Goal: Task Accomplishment & Management: Complete application form

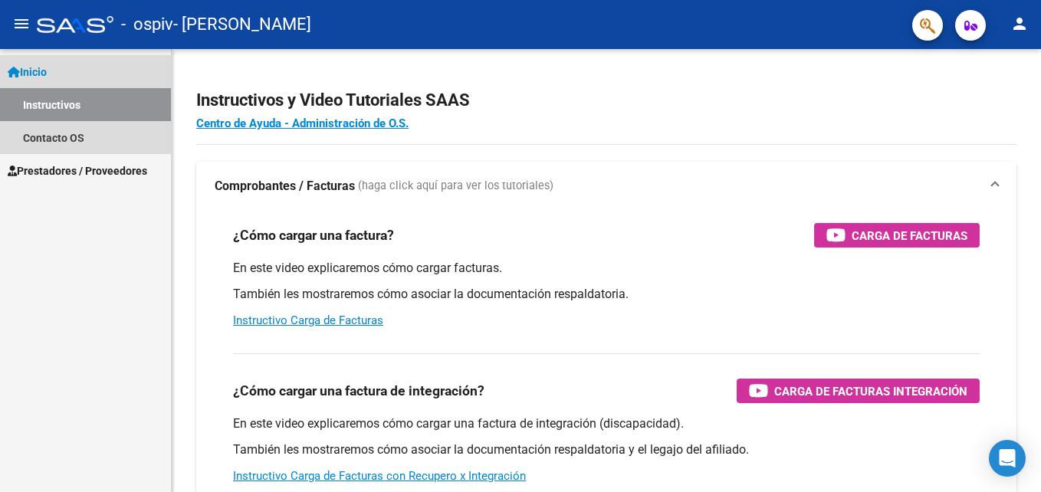
click at [104, 109] on link "Instructivos" at bounding box center [85, 104] width 171 height 33
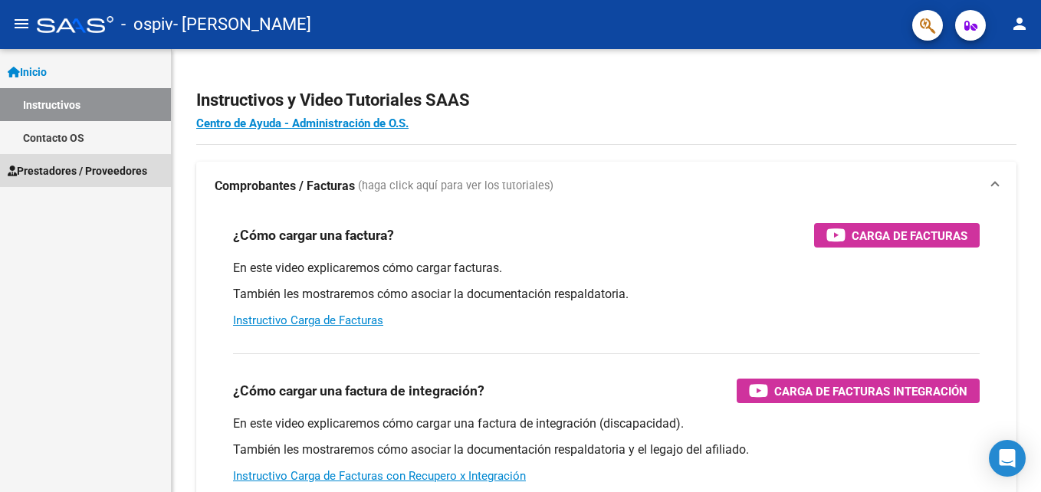
click at [70, 172] on span "Prestadores / Proveedores" at bounding box center [78, 171] width 140 height 17
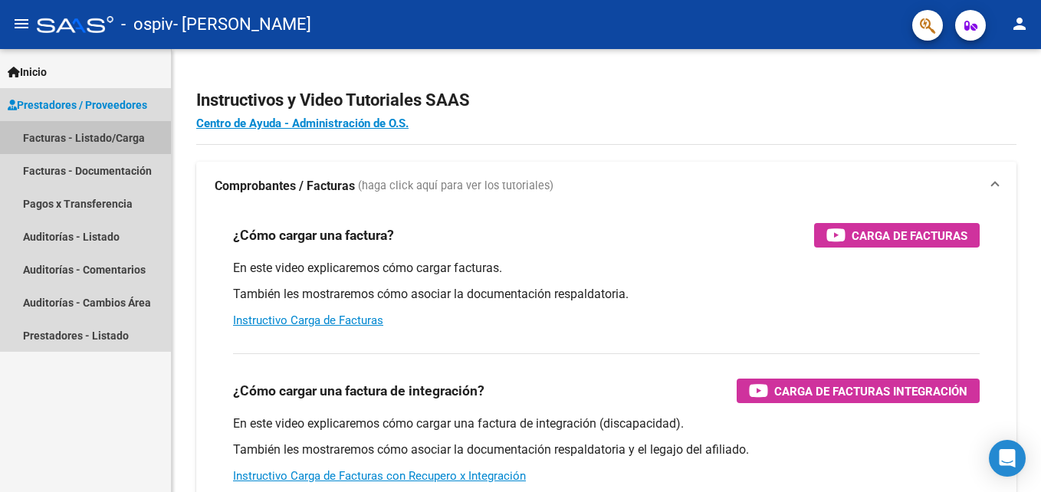
click at [113, 138] on link "Facturas - Listado/Carga" at bounding box center [85, 137] width 171 height 33
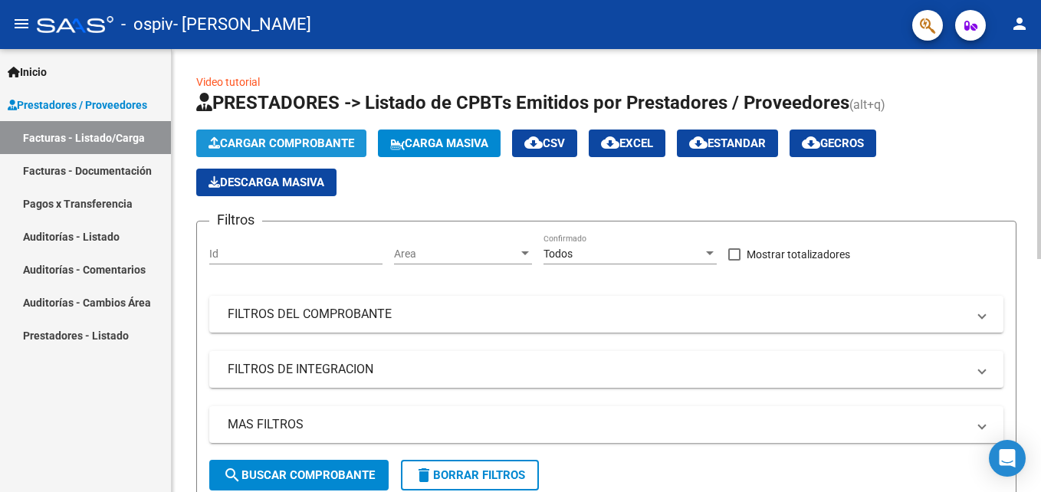
click at [247, 141] on span "Cargar Comprobante" at bounding box center [282, 143] width 146 height 14
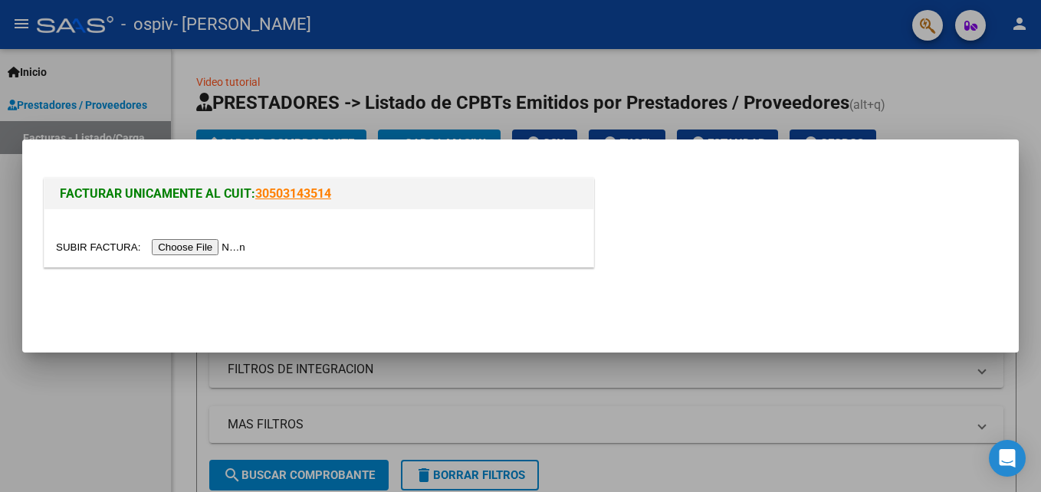
click at [202, 245] on input "file" at bounding box center [153, 247] width 194 height 16
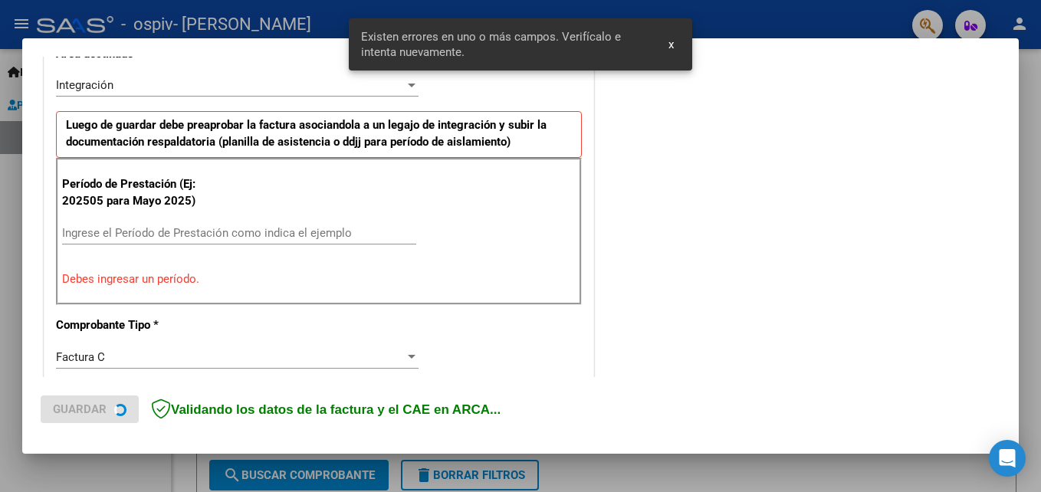
scroll to position [374, 0]
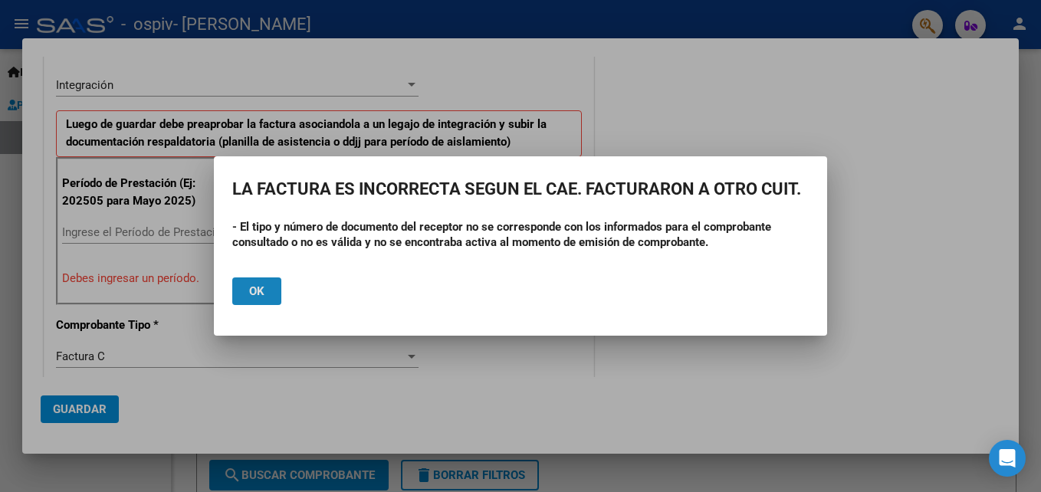
click at [258, 292] on span "Ok" at bounding box center [256, 291] width 15 height 14
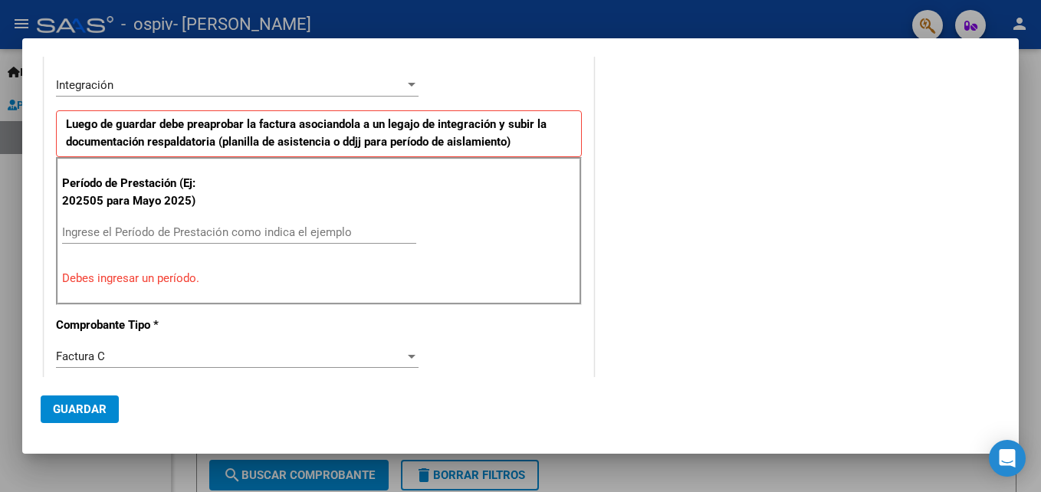
scroll to position [0, 0]
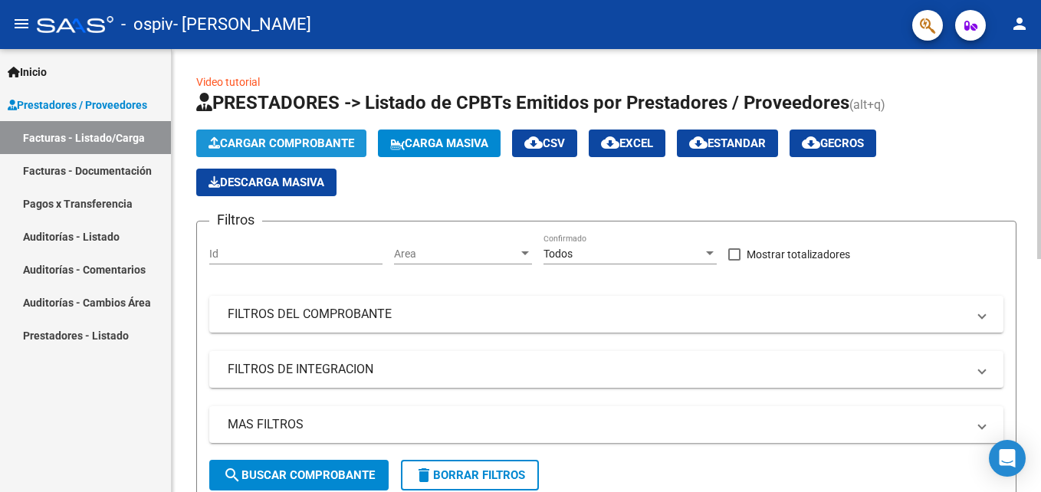
click at [294, 140] on span "Cargar Comprobante" at bounding box center [282, 143] width 146 height 14
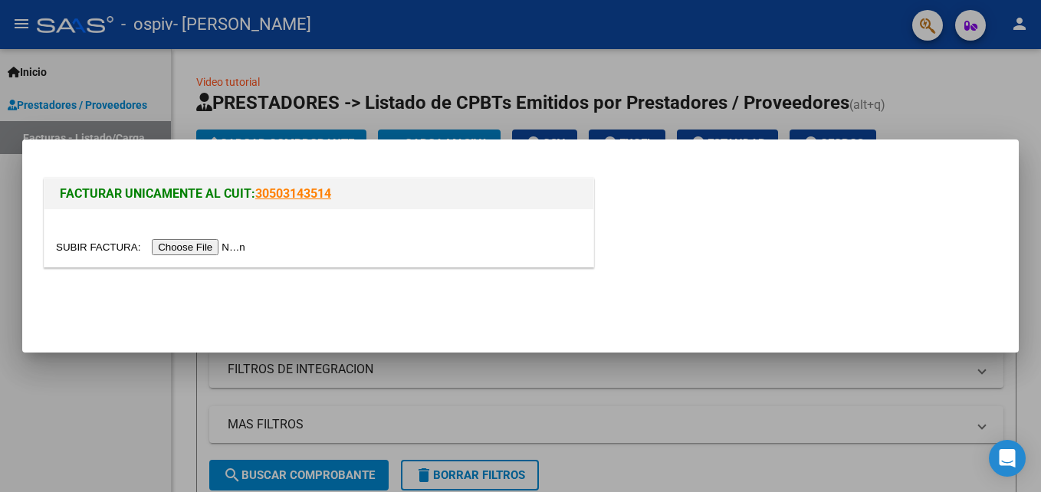
click at [207, 245] on input "file" at bounding box center [153, 247] width 194 height 16
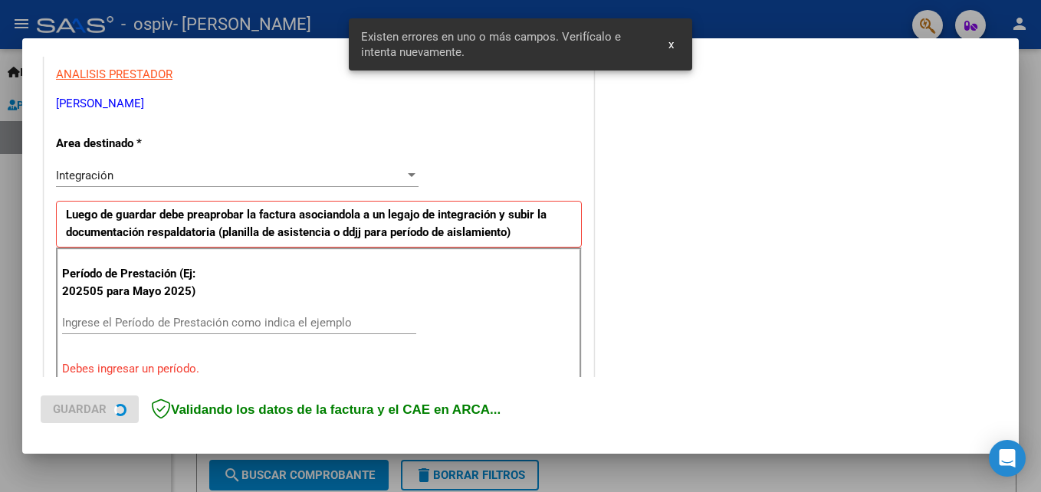
scroll to position [345, 0]
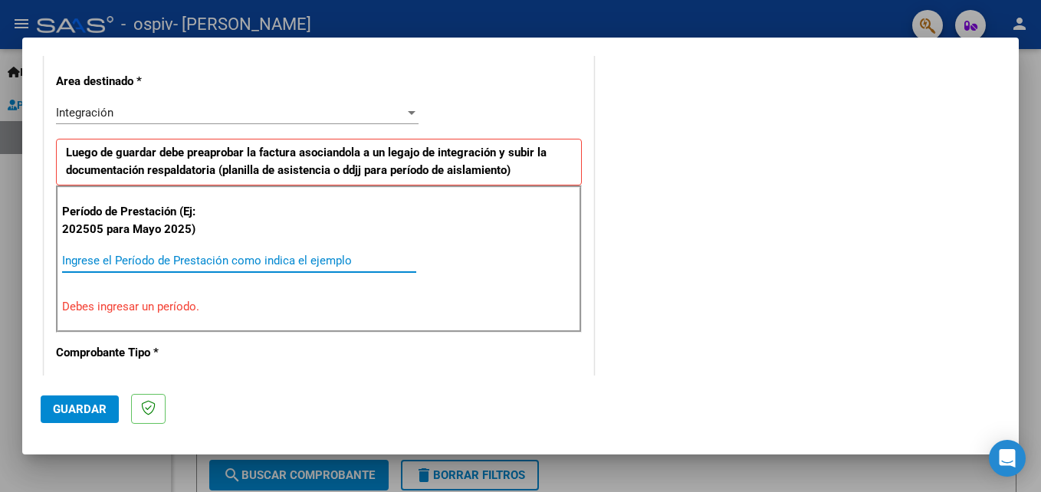
click at [232, 255] on input "Ingrese el Período de Prestación como indica el ejemplo" at bounding box center [239, 261] width 354 height 14
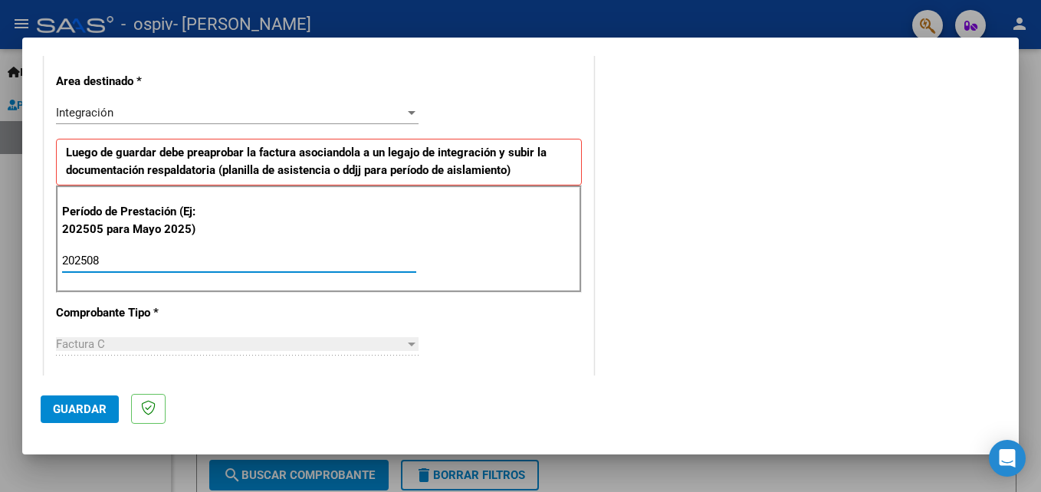
type input "202508"
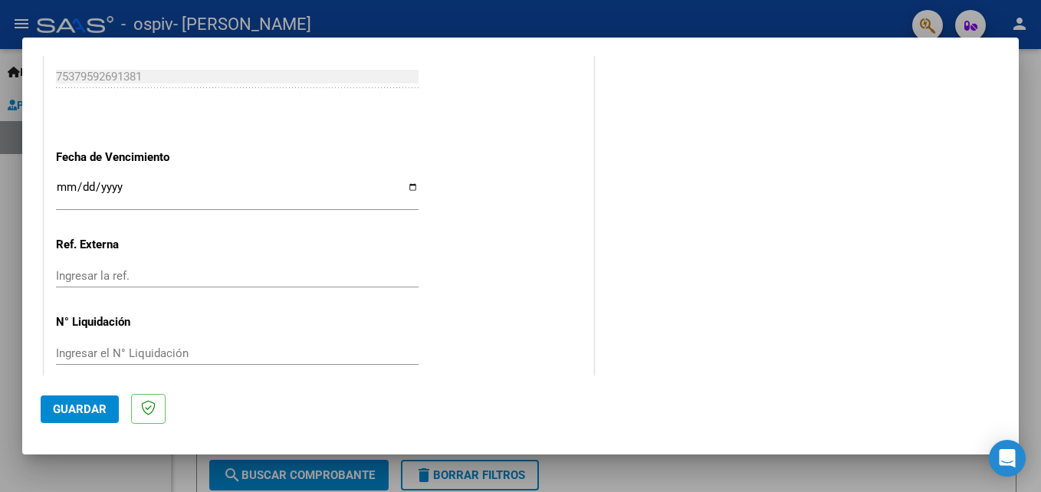
scroll to position [1030, 0]
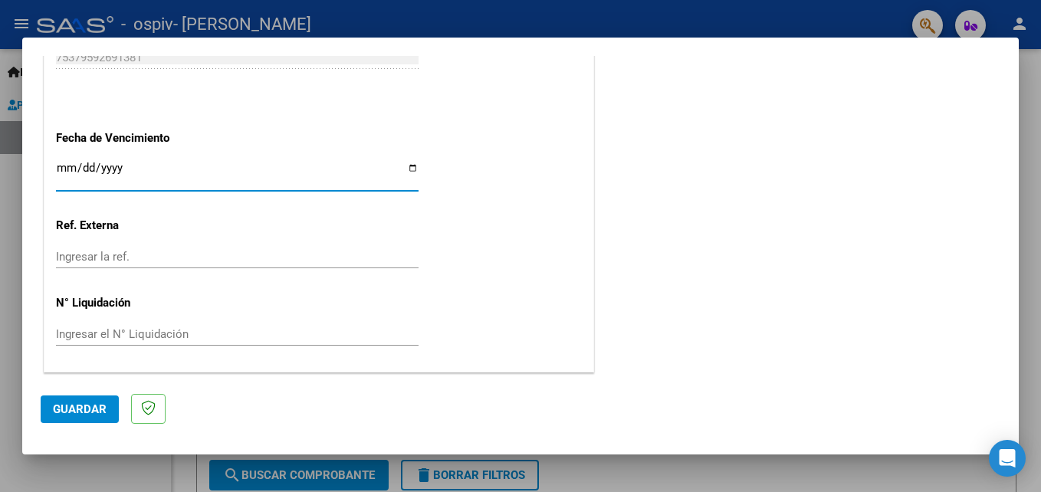
click at [117, 175] on input "Ingresar la fecha" at bounding box center [237, 174] width 363 height 25
click at [87, 170] on input "Ingresar la fecha" at bounding box center [237, 174] width 363 height 25
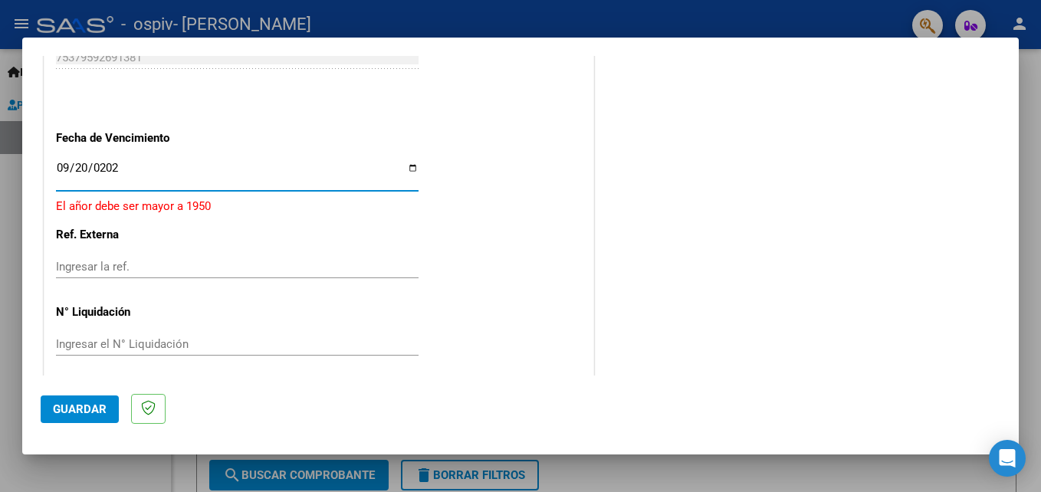
type input "[DATE]"
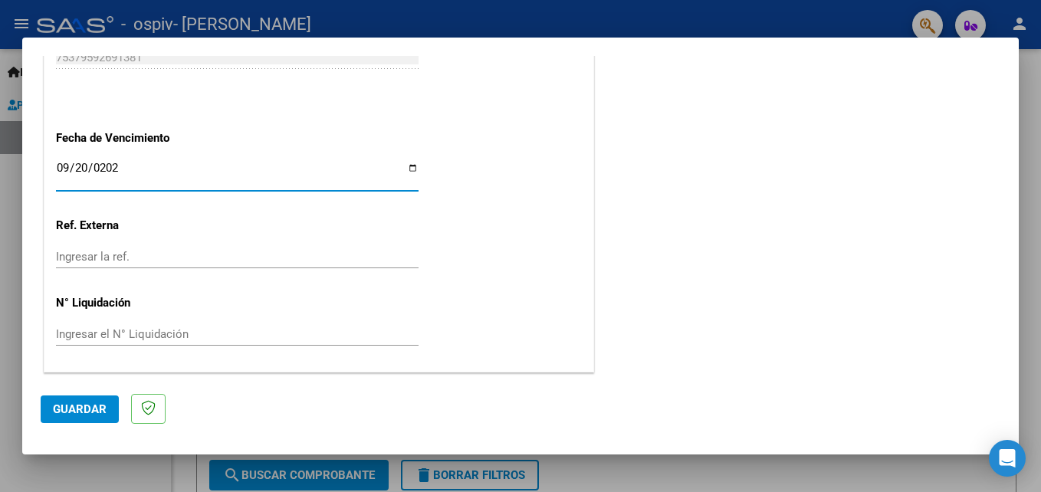
click at [112, 406] on button "Guardar" at bounding box center [80, 410] width 78 height 28
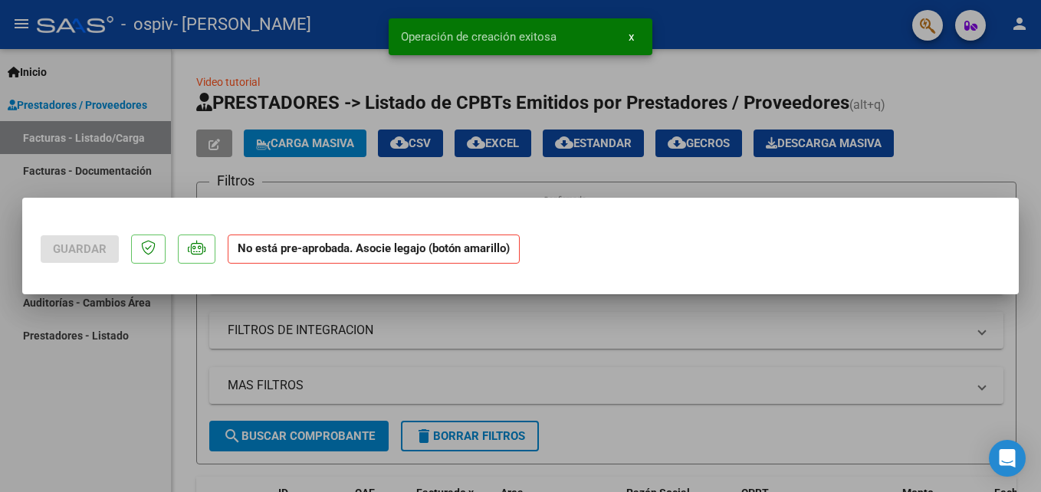
scroll to position [0, 0]
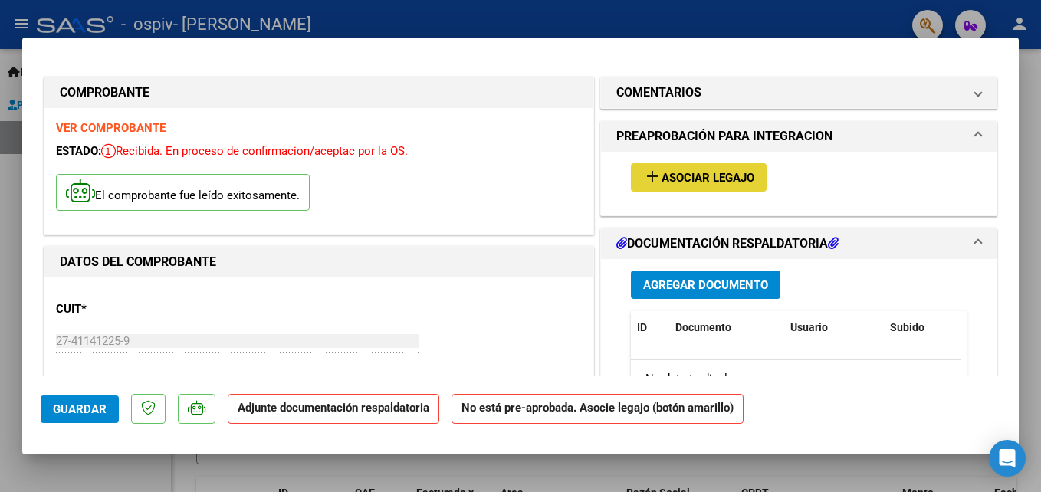
click at [710, 190] on button "add Asociar Legajo" at bounding box center [699, 177] width 136 height 28
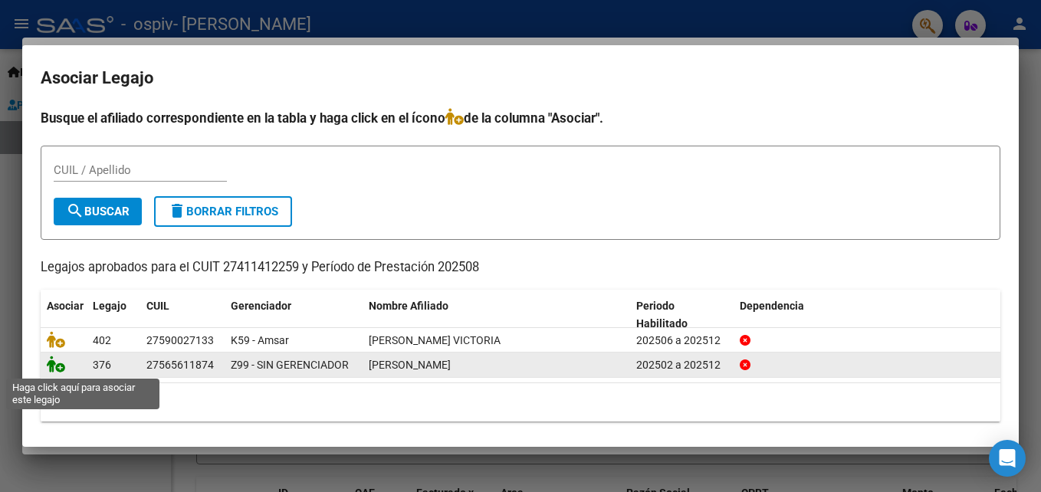
click at [51, 366] on icon at bounding box center [56, 364] width 18 height 17
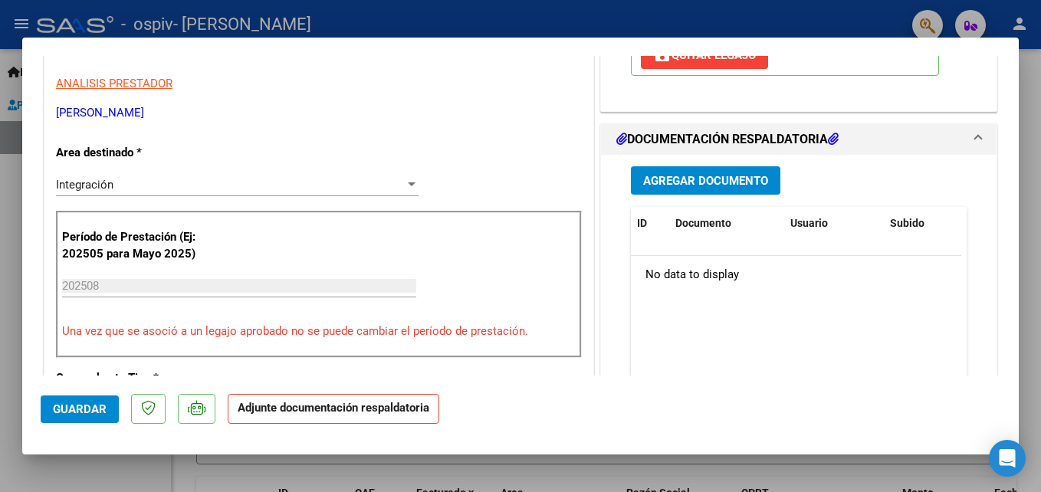
scroll to position [299, 0]
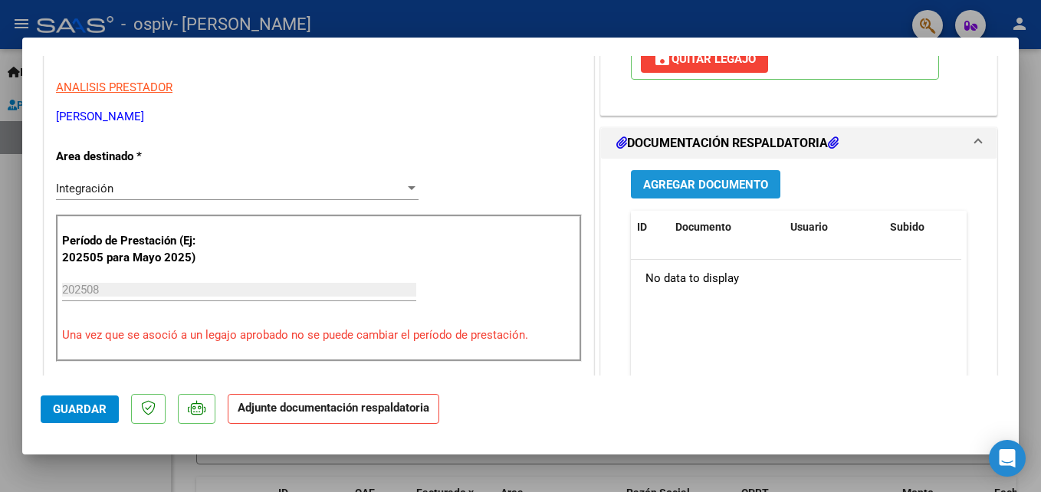
click at [708, 191] on span "Agregar Documento" at bounding box center [705, 185] width 125 height 14
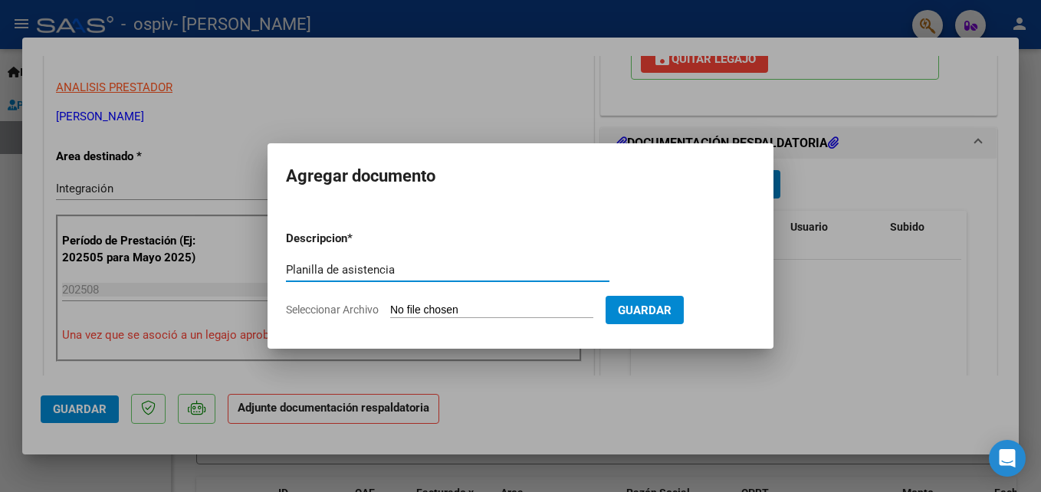
type input "Planilla de asistencia"
click at [364, 310] on span "Seleccionar Archivo" at bounding box center [332, 310] width 93 height 12
click at [390, 310] on input "Seleccionar Archivo" at bounding box center [491, 311] width 203 height 15
type input "C:\fakepath\[PERSON_NAME] .pdf"
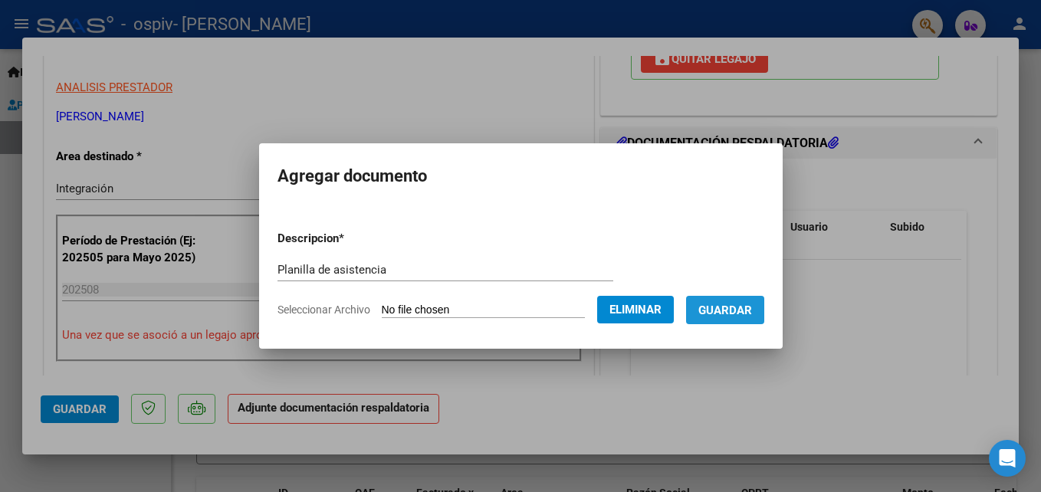
click at [754, 305] on button "Guardar" at bounding box center [725, 310] width 78 height 28
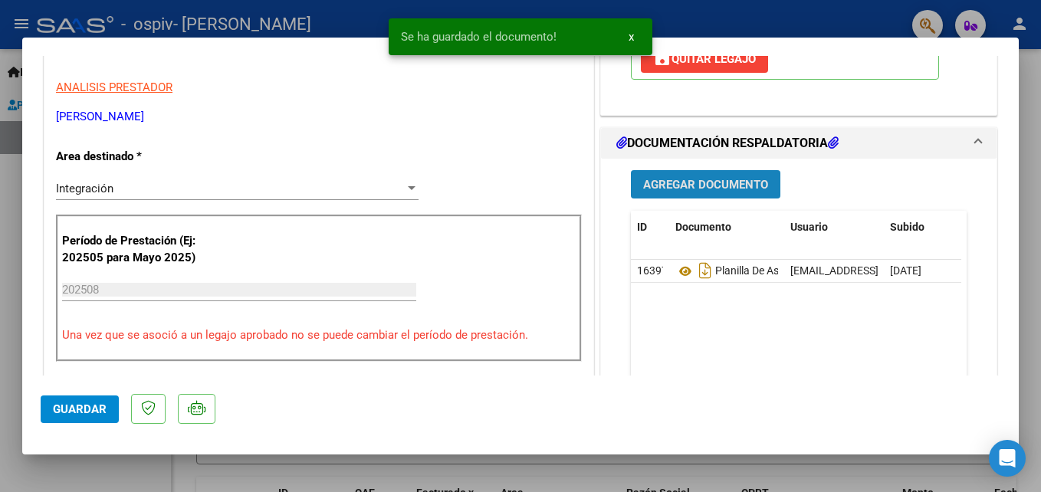
click at [717, 176] on button "Agregar Documento" at bounding box center [706, 184] width 150 height 28
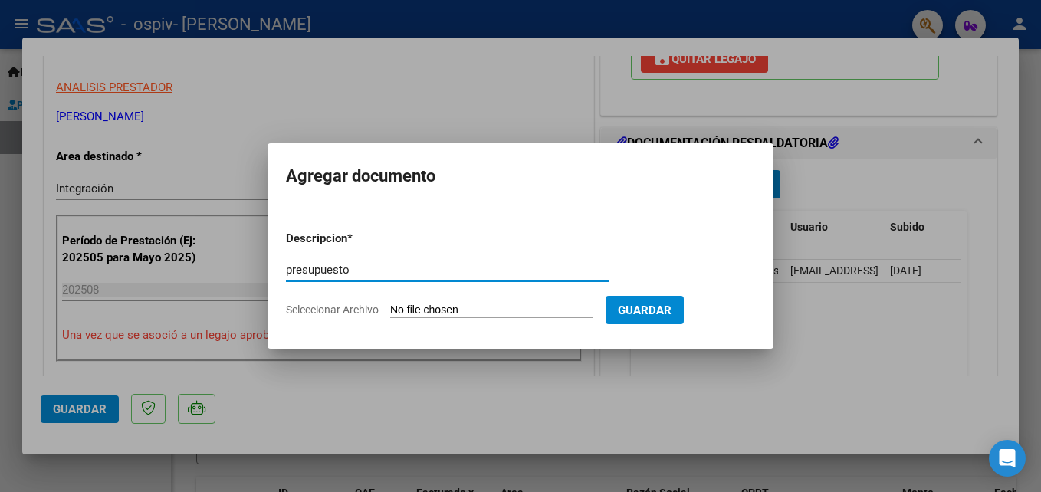
type input "presupuesto"
click at [307, 301] on form "Descripcion * presupuesto Escriba aquí una descripcion Seleccionar Archivo Guar…" at bounding box center [520, 275] width 469 height 112
click at [311, 303] on app-file-uploader "Seleccionar Archivo" at bounding box center [446, 310] width 320 height 14
click at [313, 311] on span "Seleccionar Archivo" at bounding box center [332, 310] width 93 height 12
click at [390, 311] on input "Seleccionar Archivo" at bounding box center [491, 311] width 203 height 15
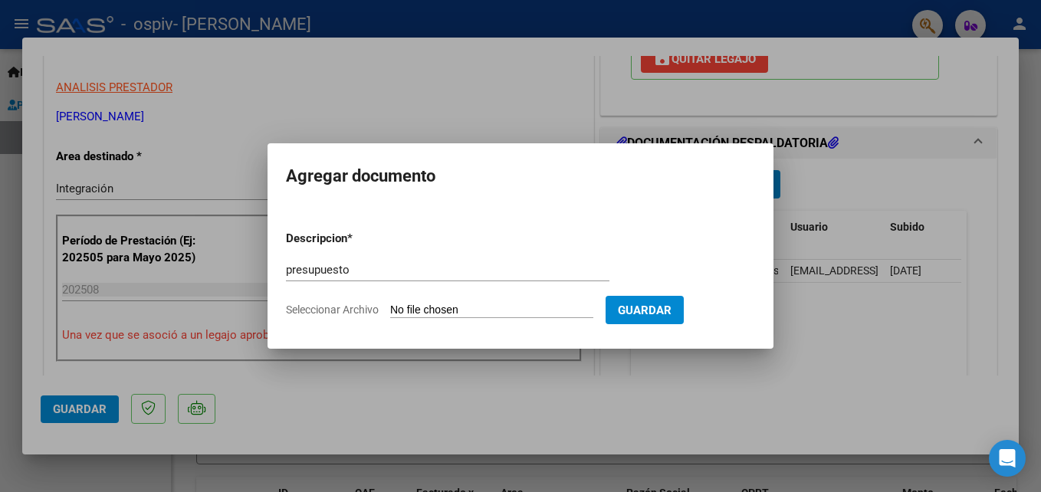
type input "C:\fakepath\[PERSON_NAME] PSP 2025 (3).pdf"
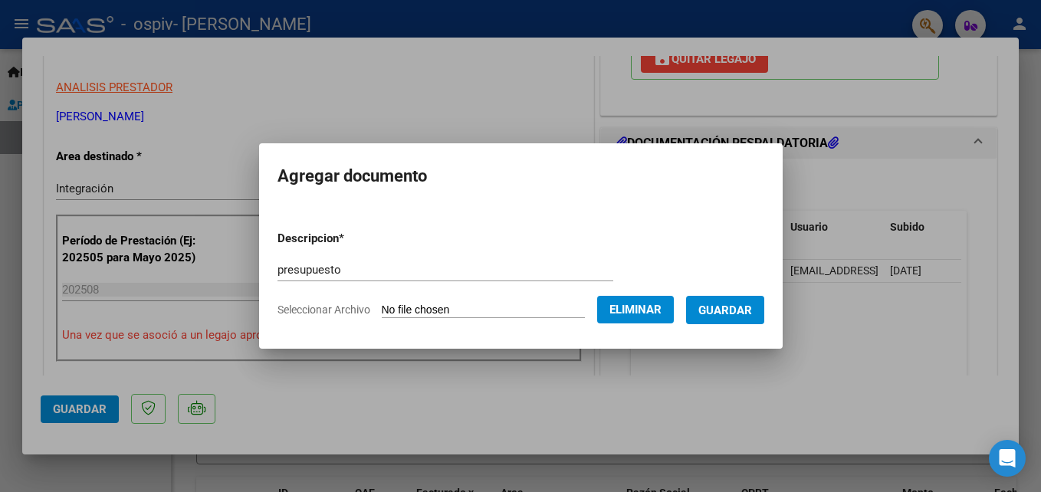
drag, startPoint x: 406, startPoint y: 257, endPoint x: 404, endPoint y: 265, distance: 7.8
click at [404, 265] on form "Descripcion * presupuesto Escriba aquí una descripcion Seleccionar Archivo Elim…" at bounding box center [521, 275] width 487 height 112
click at [404, 265] on input "presupuesto" at bounding box center [446, 270] width 336 height 14
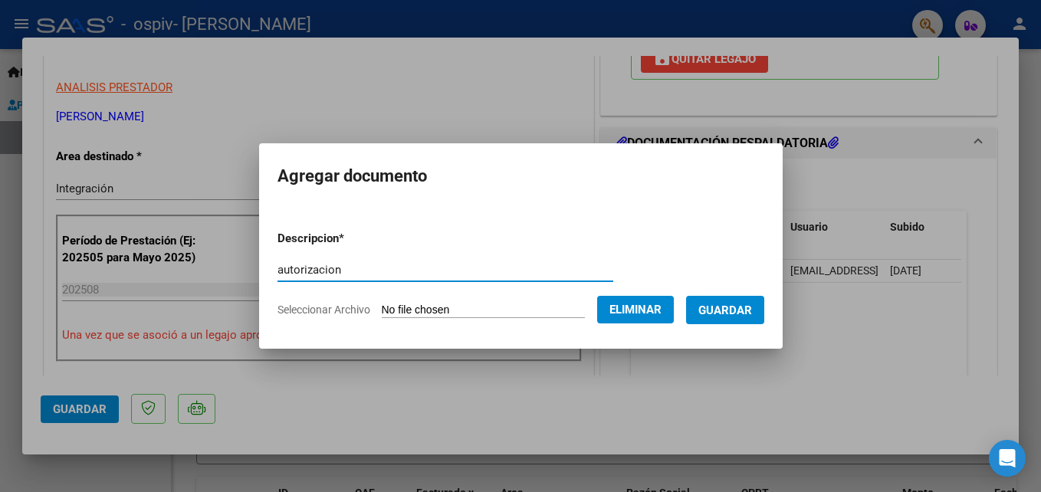
type input "autorizacion"
click at [611, 312] on span "Eliminar" at bounding box center [636, 310] width 52 height 14
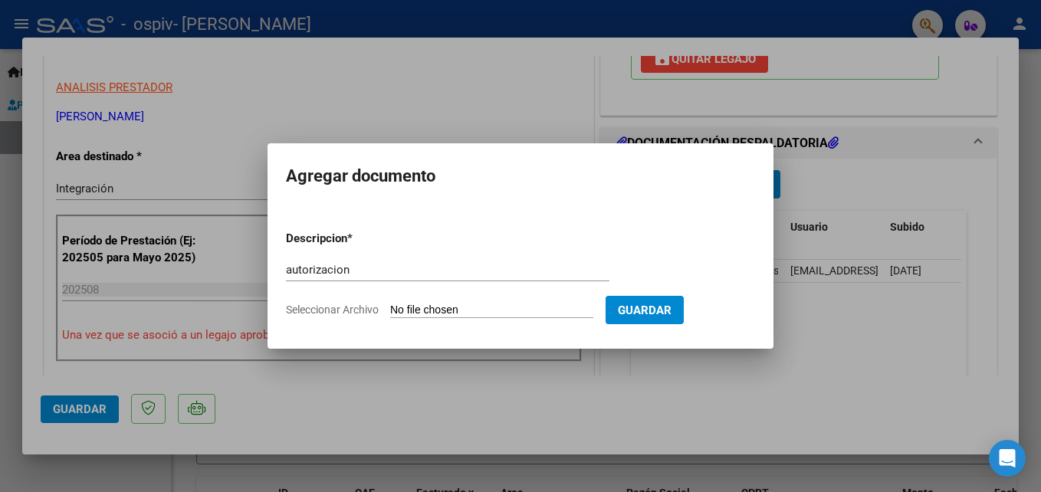
click at [346, 316] on span "Seleccionar Archivo" at bounding box center [332, 310] width 93 height 12
click at [390, 316] on input "Seleccionar Archivo" at bounding box center [491, 311] width 203 height 15
type input "C:\fakepath\[PERSON_NAME] PSP 2025 (4).pdf"
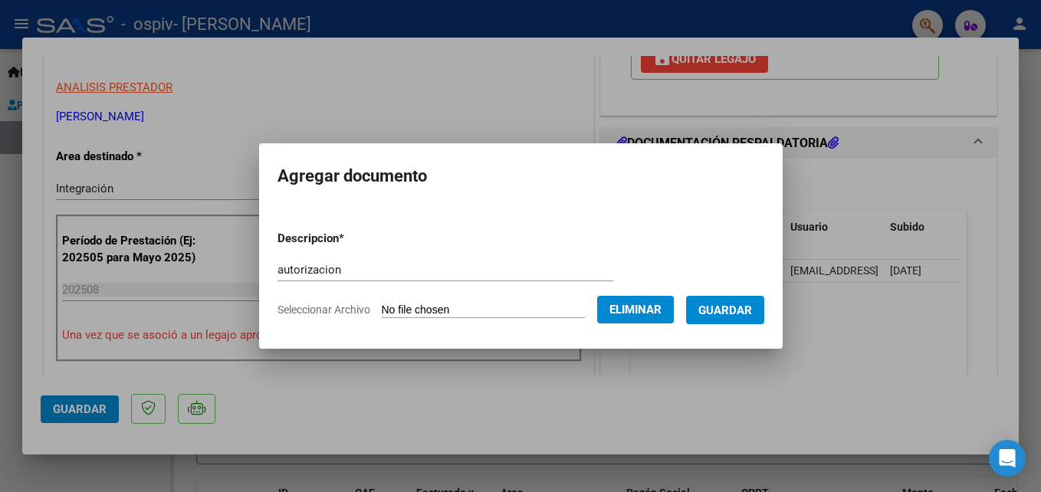
click at [728, 295] on form "Descripcion * autorizacion Escriba aquí una descripcion Seleccionar Archivo Eli…" at bounding box center [521, 275] width 487 height 112
click at [730, 305] on span "Guardar" at bounding box center [725, 311] width 54 height 14
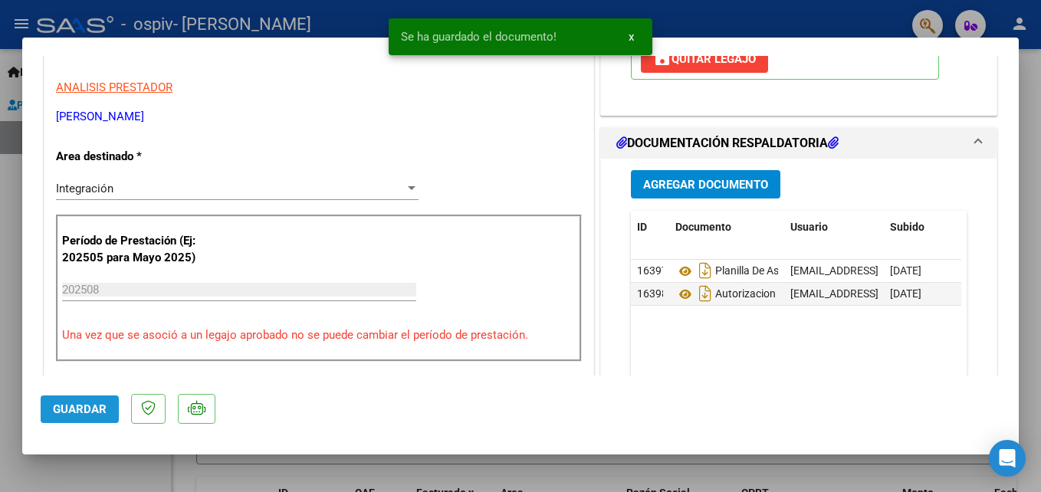
click at [73, 404] on span "Guardar" at bounding box center [80, 410] width 54 height 14
click at [93, 412] on span "Guardar" at bounding box center [80, 410] width 54 height 14
click at [120, 452] on mat-dialog-container "COMPROBANTE VER COMPROBANTE ESTADO: Recibida. En proceso de confirmacion/acepta…" at bounding box center [520, 246] width 997 height 417
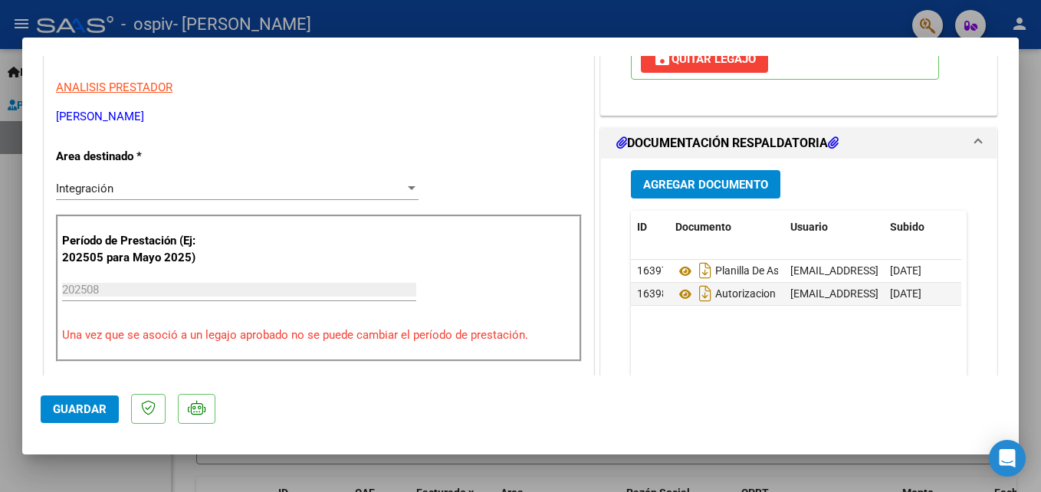
type input "$ 0,00"
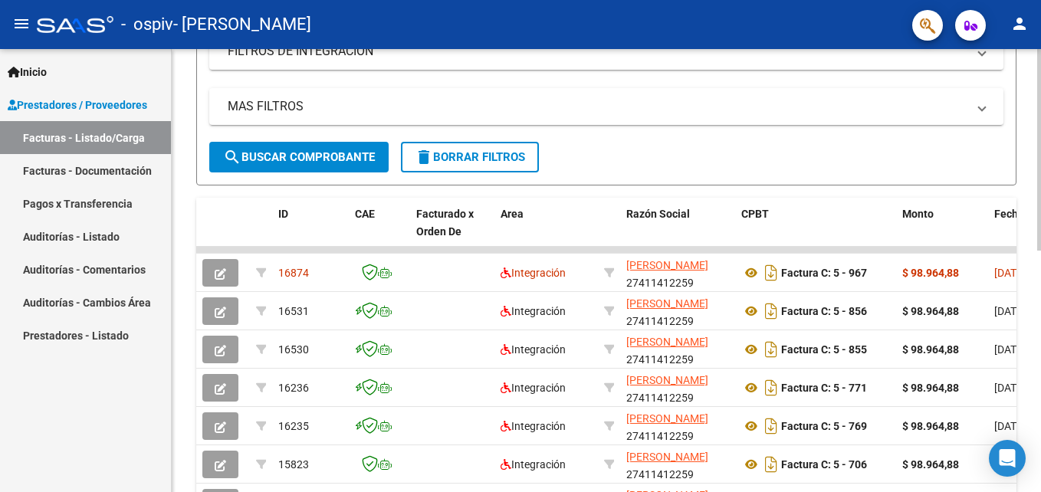
scroll to position [0, 0]
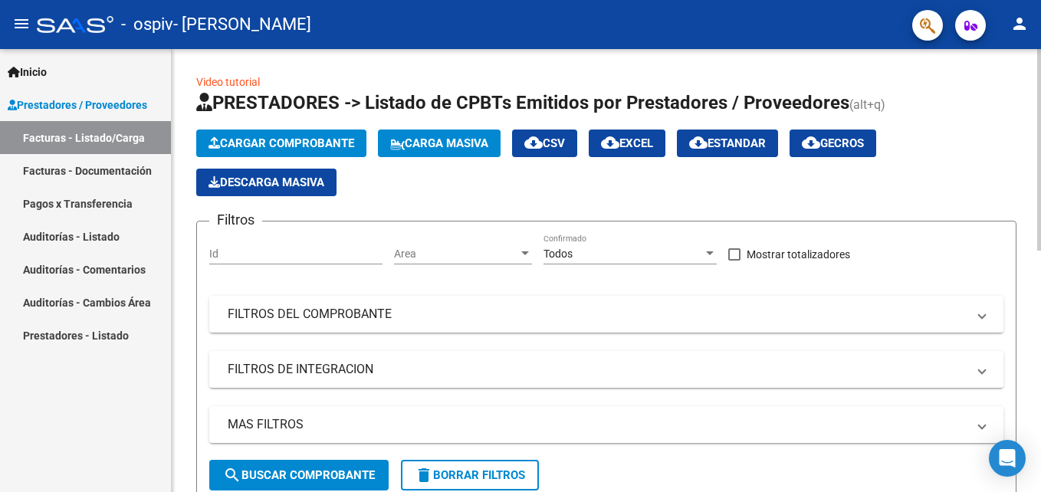
click at [1040, 39] on html "menu - ospiv - [PERSON_NAME] person Inicio Instructivos Contacto OS Prestadores…" at bounding box center [520, 246] width 1041 height 492
click at [277, 140] on span "Cargar Comprobante" at bounding box center [282, 143] width 146 height 14
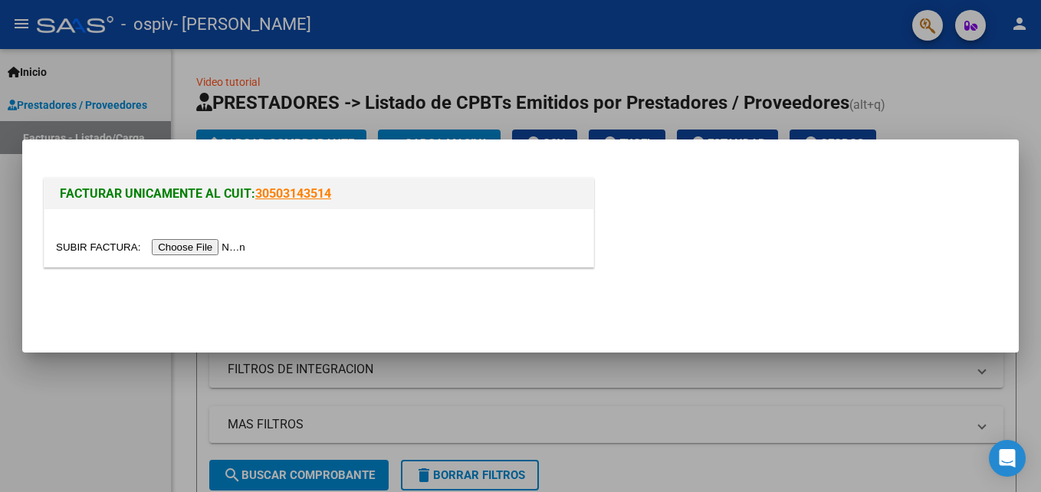
click at [212, 254] on input "file" at bounding box center [153, 247] width 194 height 16
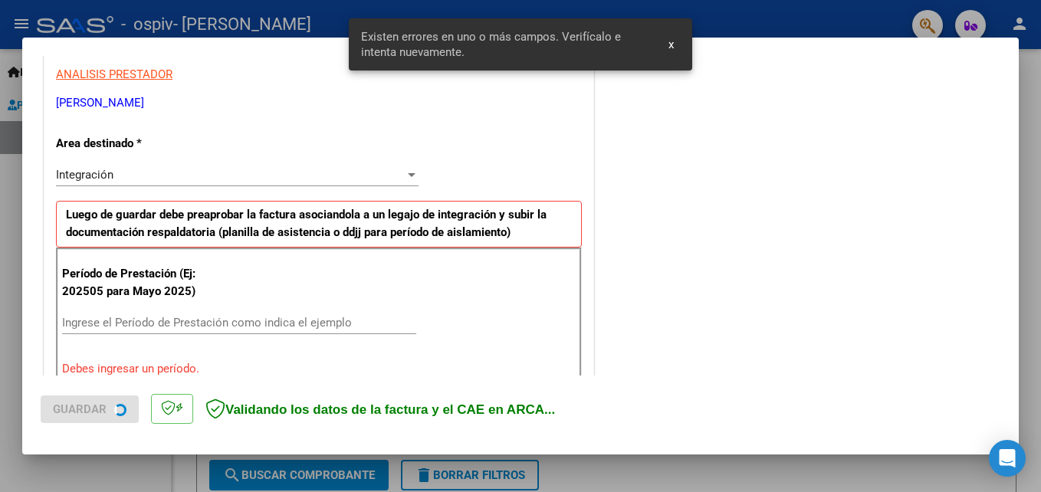
scroll to position [345, 0]
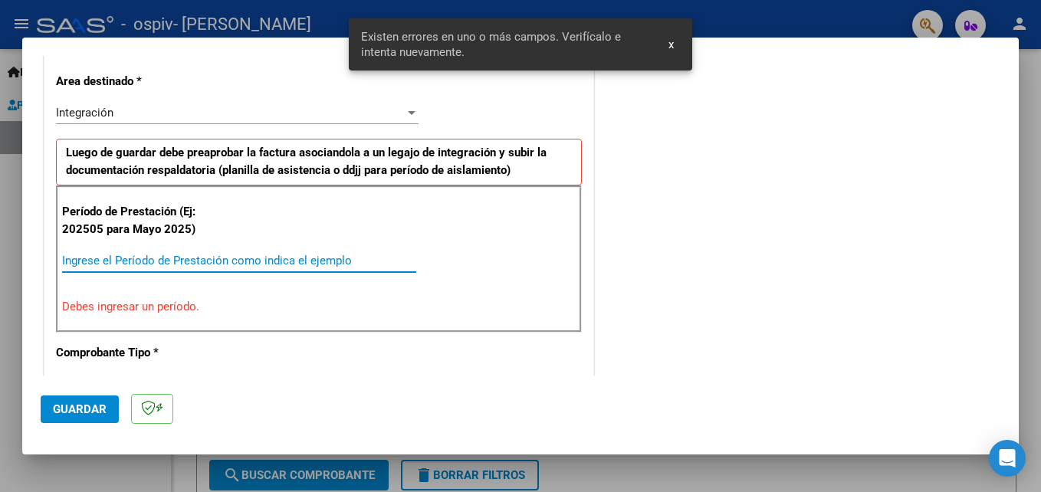
click at [221, 265] on input "Ingrese el Período de Prestación como indica el ejemplo" at bounding box center [239, 261] width 354 height 14
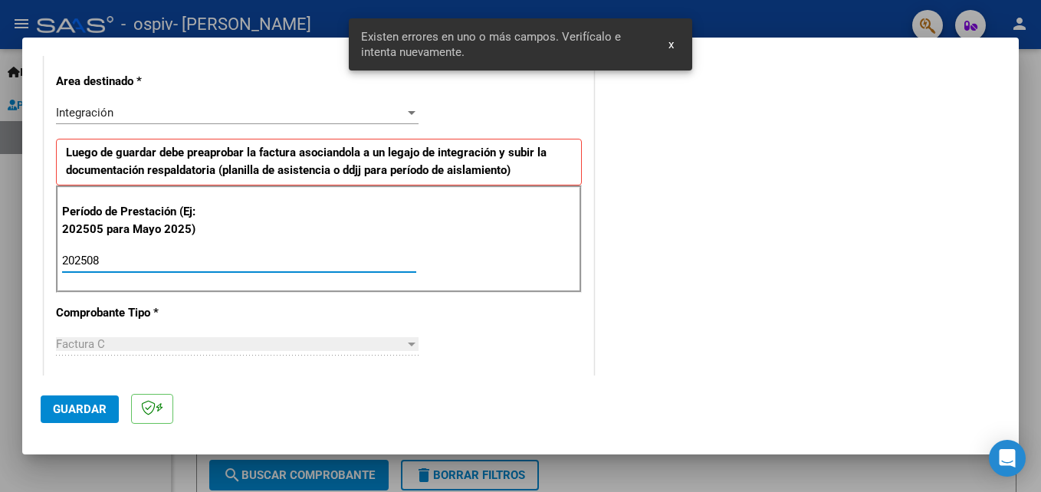
type input "202508"
click at [63, 405] on span "Guardar" at bounding box center [80, 410] width 54 height 14
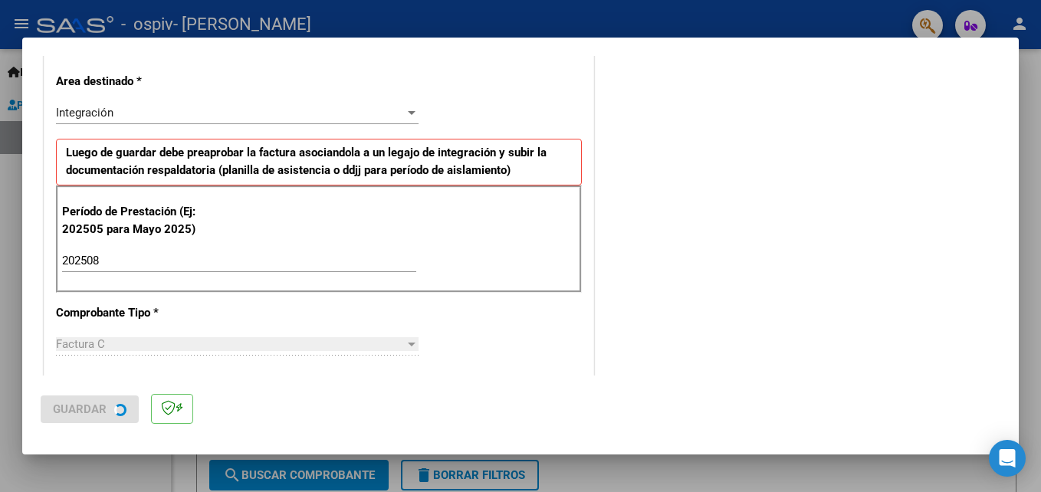
scroll to position [0, 0]
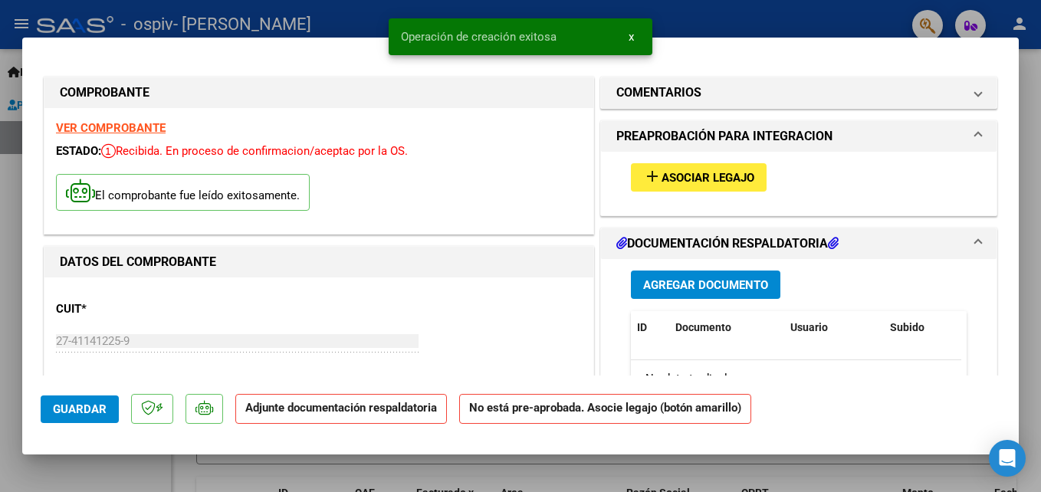
click at [664, 179] on span "Asociar Legajo" at bounding box center [708, 178] width 93 height 14
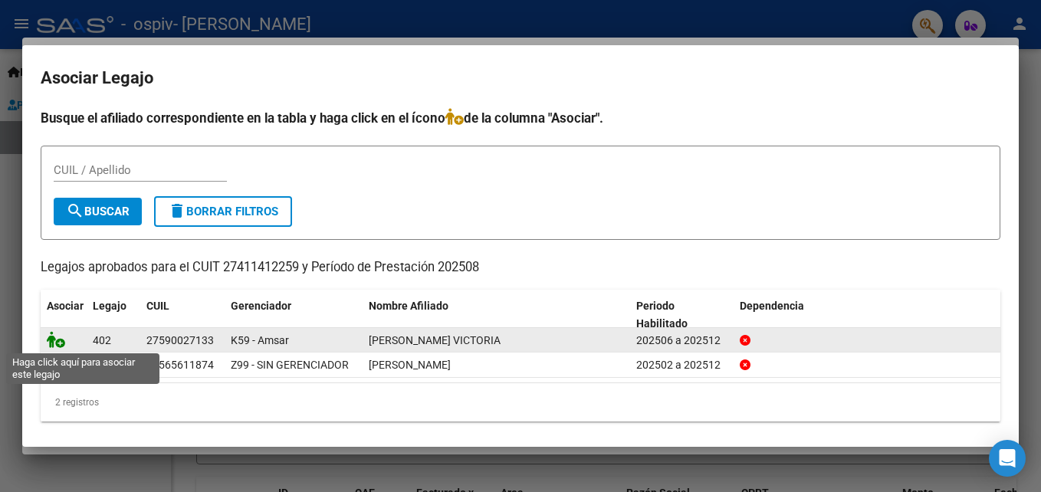
click at [62, 344] on icon at bounding box center [56, 339] width 18 height 17
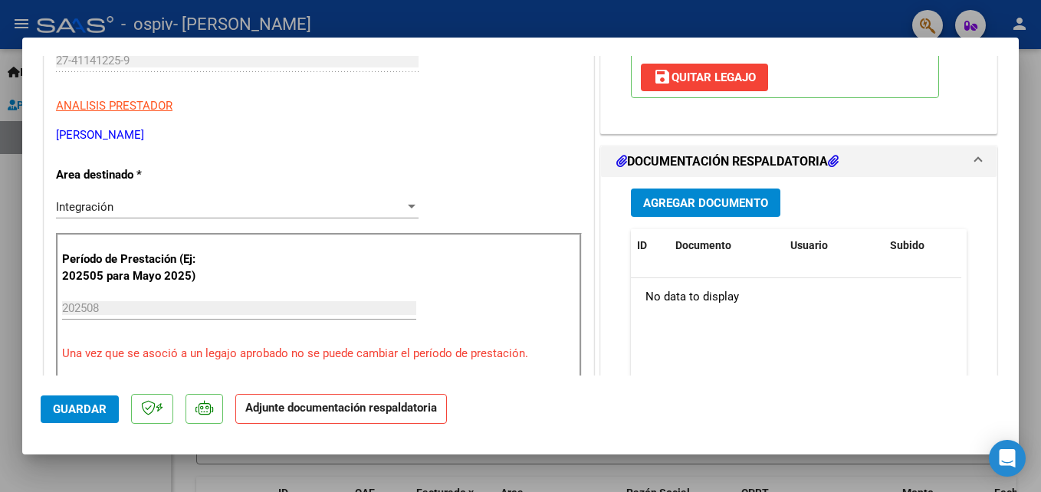
scroll to position [307, 0]
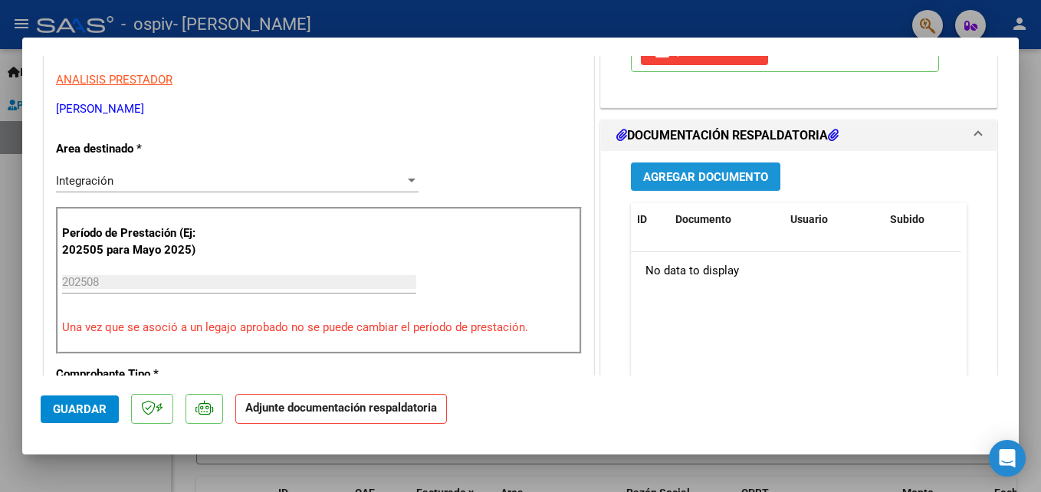
click at [751, 179] on span "Agregar Documento" at bounding box center [705, 177] width 125 height 14
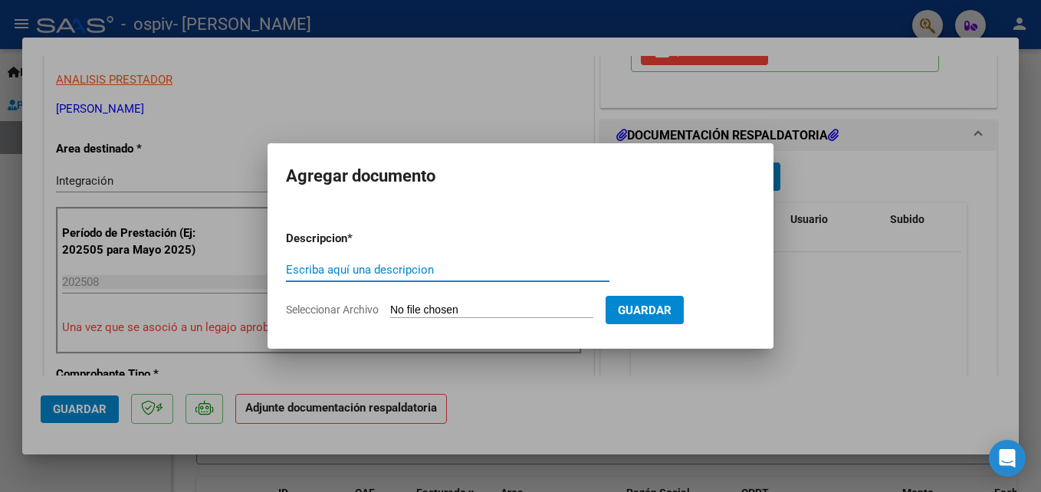
type input "A"
type input "p"
type input "Planilla de asistencia"
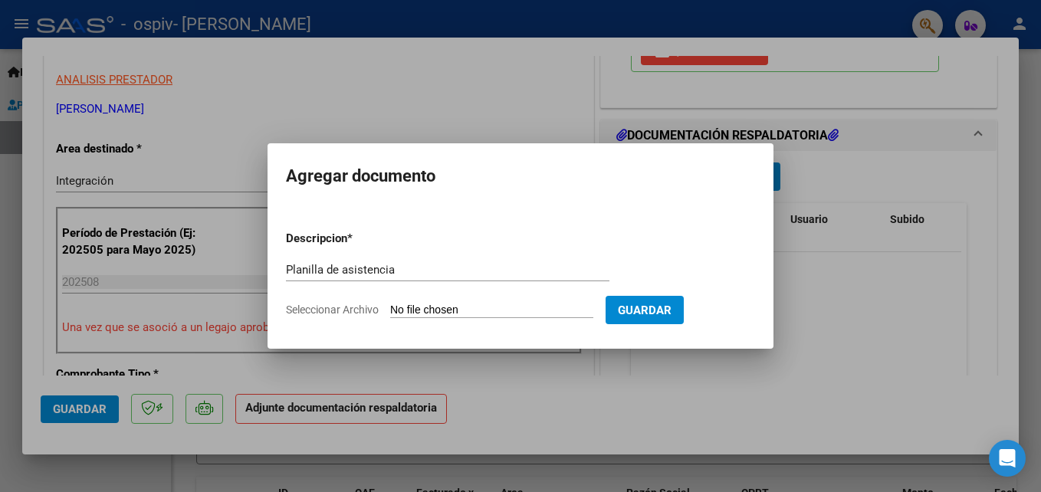
click at [370, 314] on span "Seleccionar Archivo" at bounding box center [332, 310] width 93 height 12
click at [390, 314] on input "Seleccionar Archivo" at bounding box center [491, 311] width 203 height 15
type input "C:\fakepath\27411412259_011_00005_00000911.pdf"
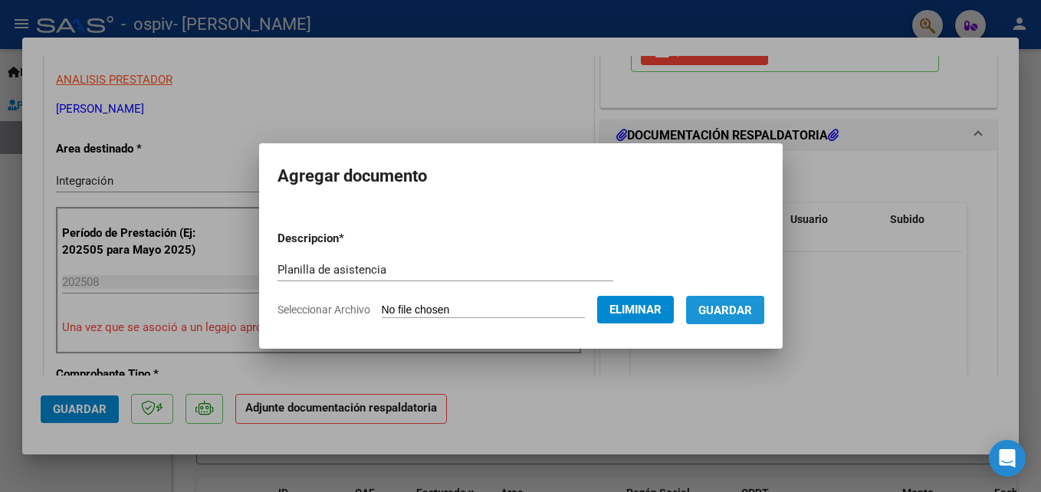
click at [717, 317] on span "Guardar" at bounding box center [725, 311] width 54 height 14
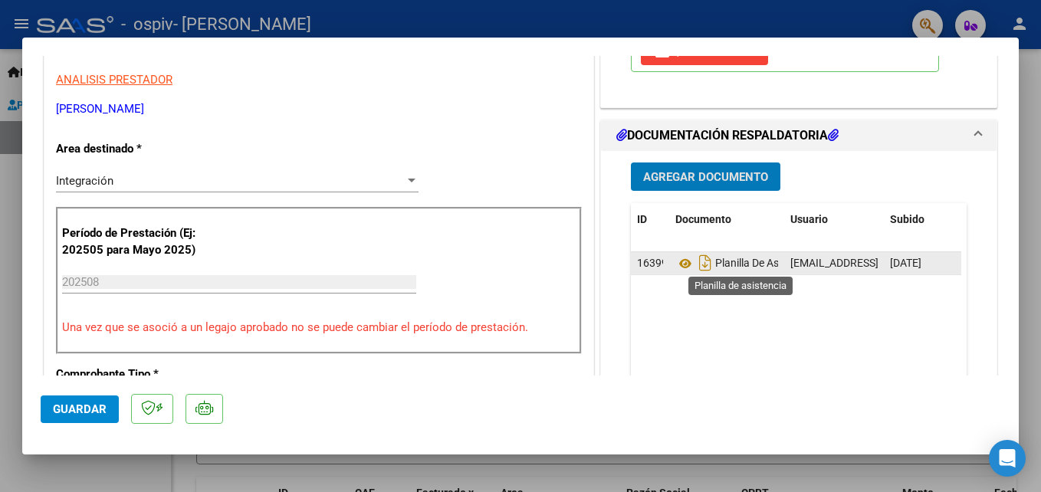
click at [744, 269] on span "Planilla De Asistencia" at bounding box center [745, 264] width 140 height 12
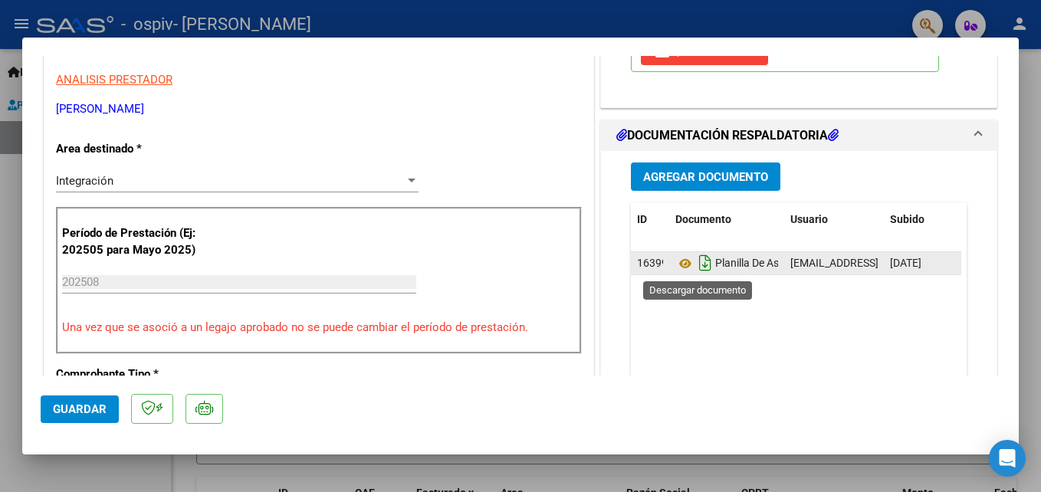
click at [703, 269] on icon "Descargar documento" at bounding box center [705, 263] width 20 height 25
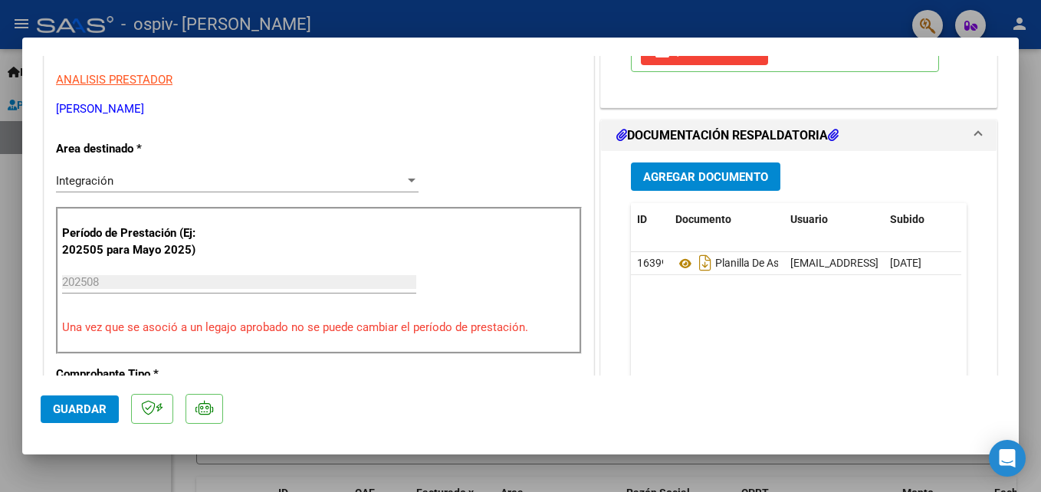
click at [710, 189] on button "Agregar Documento" at bounding box center [706, 177] width 150 height 28
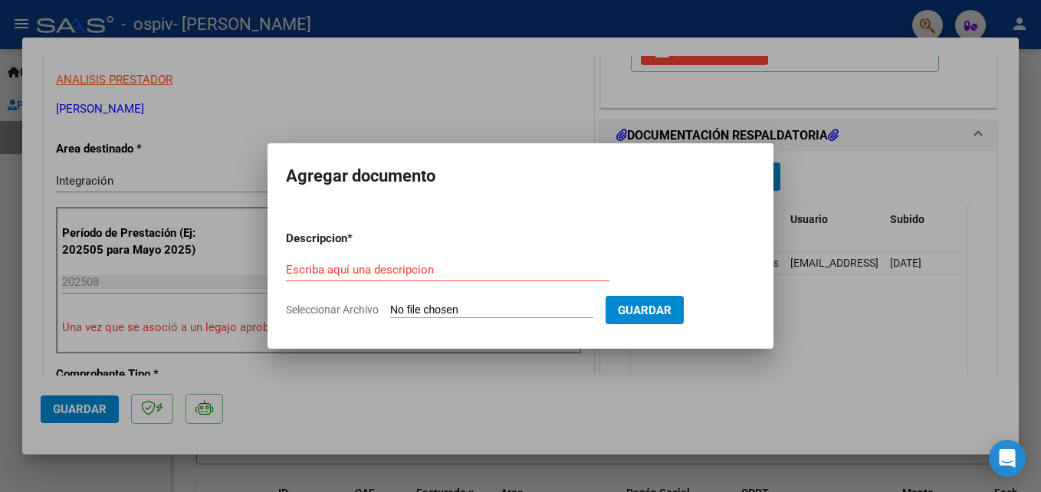
click at [314, 305] on span "Seleccionar Archivo" at bounding box center [332, 310] width 93 height 12
click at [390, 305] on input "Seleccionar Archivo" at bounding box center [491, 311] width 203 height 15
type input "C:\fakepath\Asistencia [PERSON_NAME] .pdf"
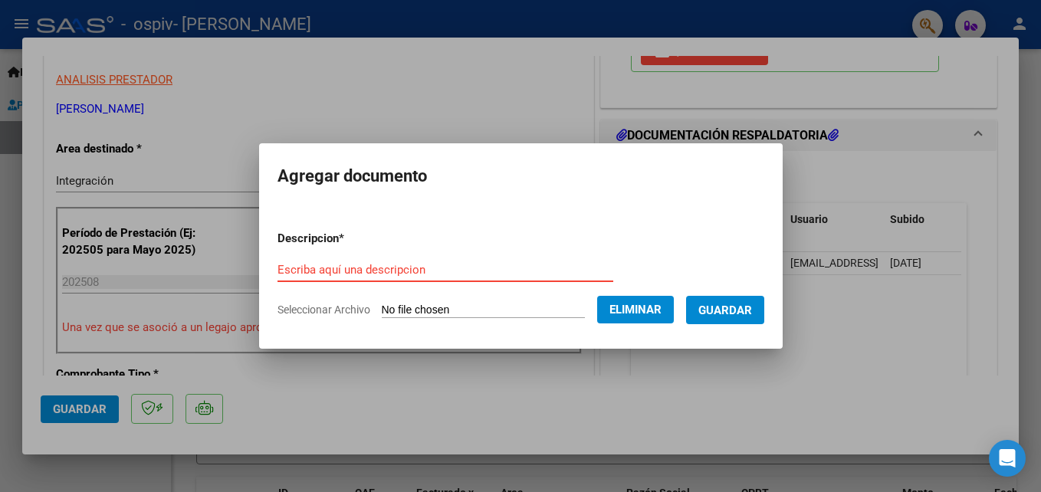
click at [392, 265] on input "Escriba aquí una descripcion" at bounding box center [446, 270] width 336 height 14
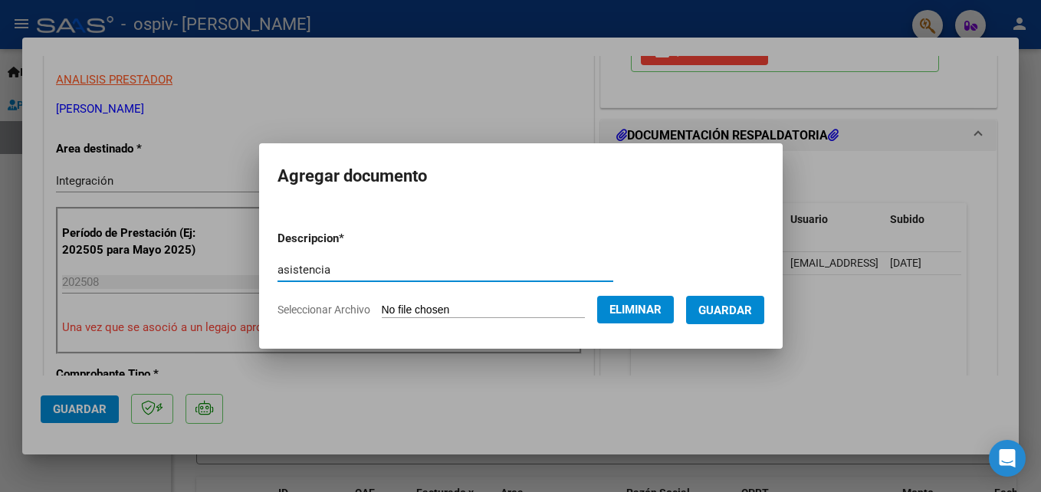
type input "asistencia"
click at [732, 303] on span "Guardar" at bounding box center [725, 310] width 54 height 14
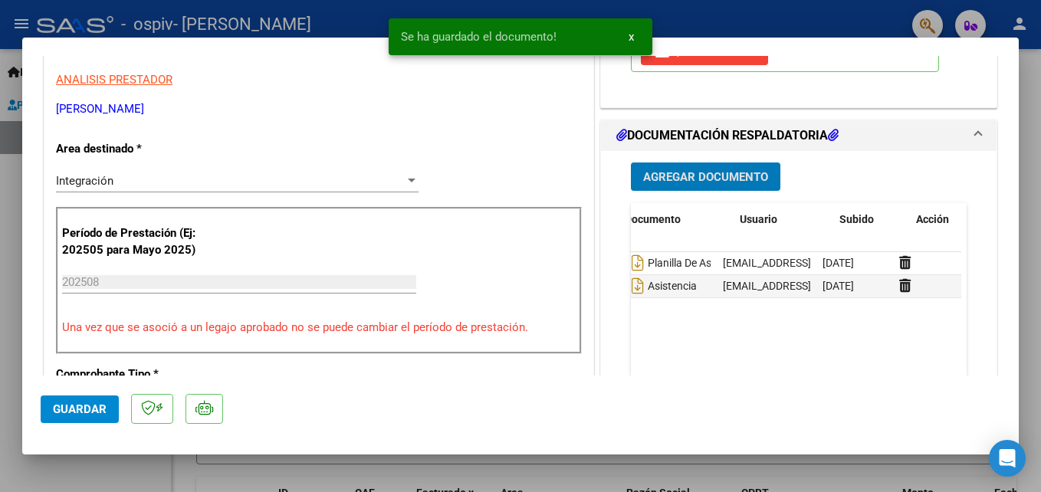
scroll to position [0, 71]
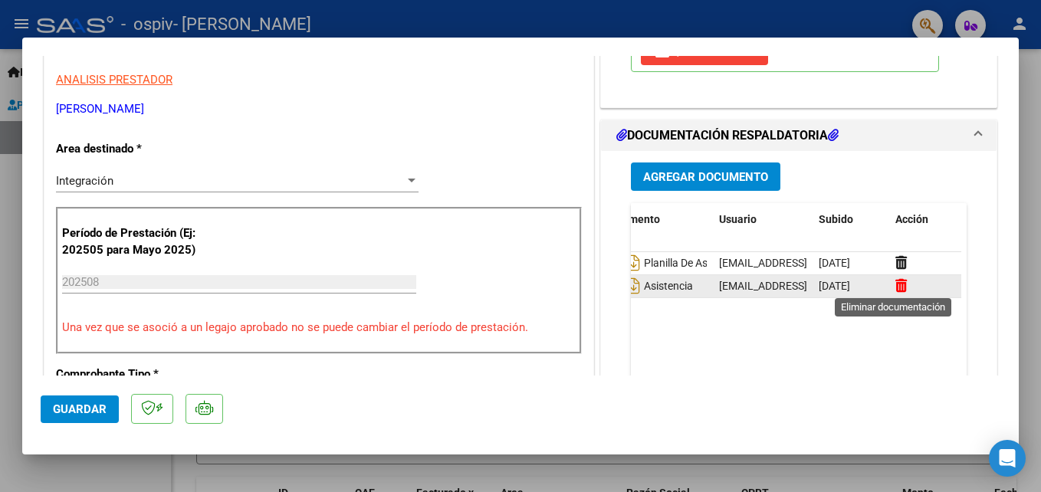
click at [896, 281] on icon at bounding box center [902, 285] width 12 height 15
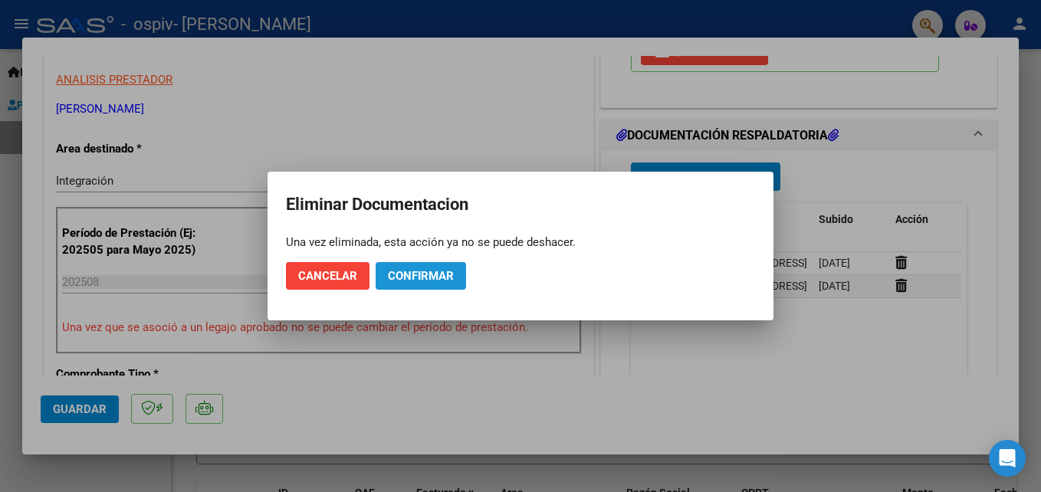
click at [389, 279] on span "Confirmar" at bounding box center [421, 276] width 66 height 14
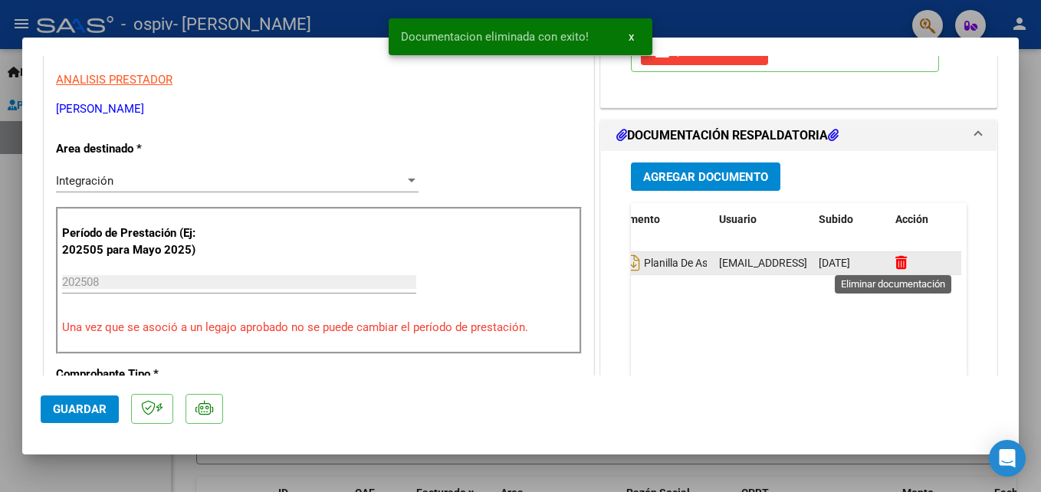
click at [896, 261] on icon at bounding box center [902, 262] width 12 height 15
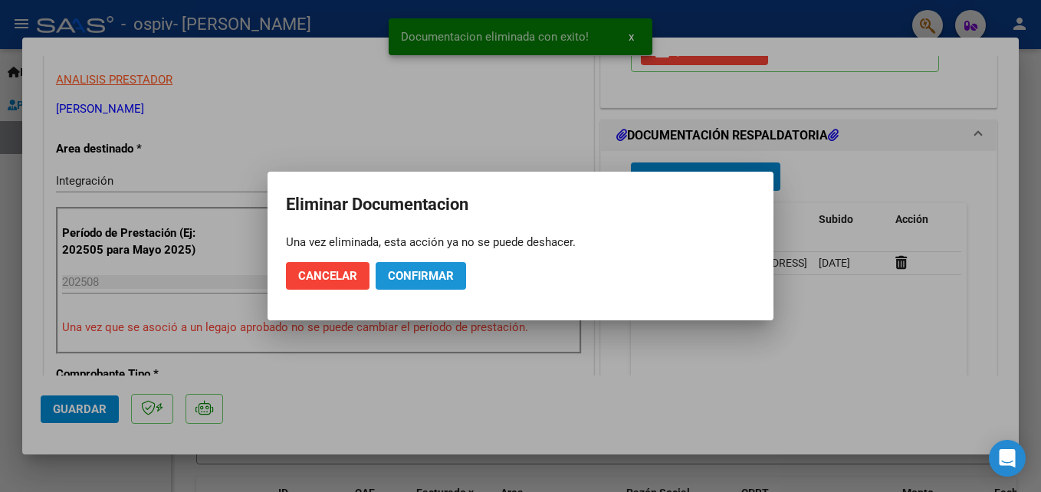
drag, startPoint x: 423, startPoint y: 288, endPoint x: 438, endPoint y: 271, distance: 22.9
click at [438, 271] on button "Confirmar" at bounding box center [421, 276] width 90 height 28
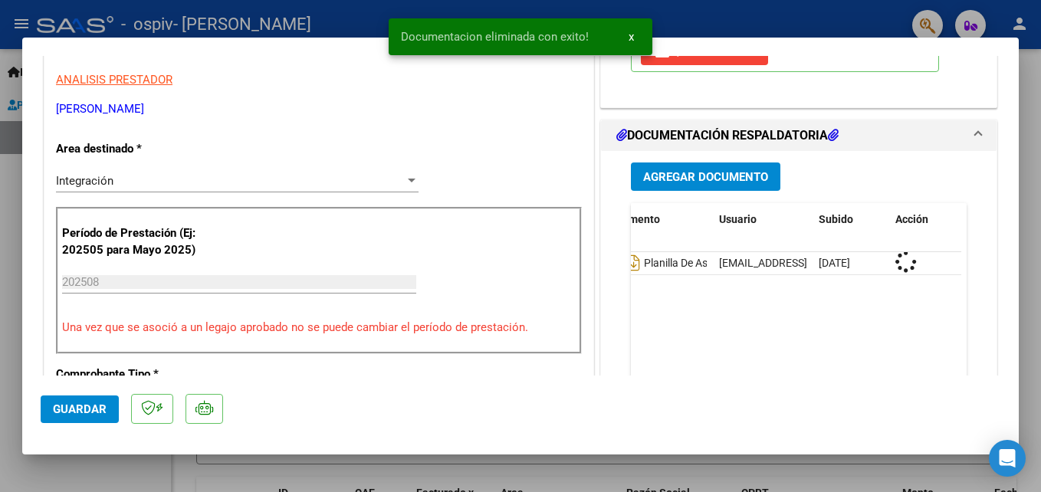
click at [438, 271] on div "Período de Prestación (Ej: 202505 para Mayo 2025) 202508 Ingrese el Período de …" at bounding box center [319, 280] width 526 height 147
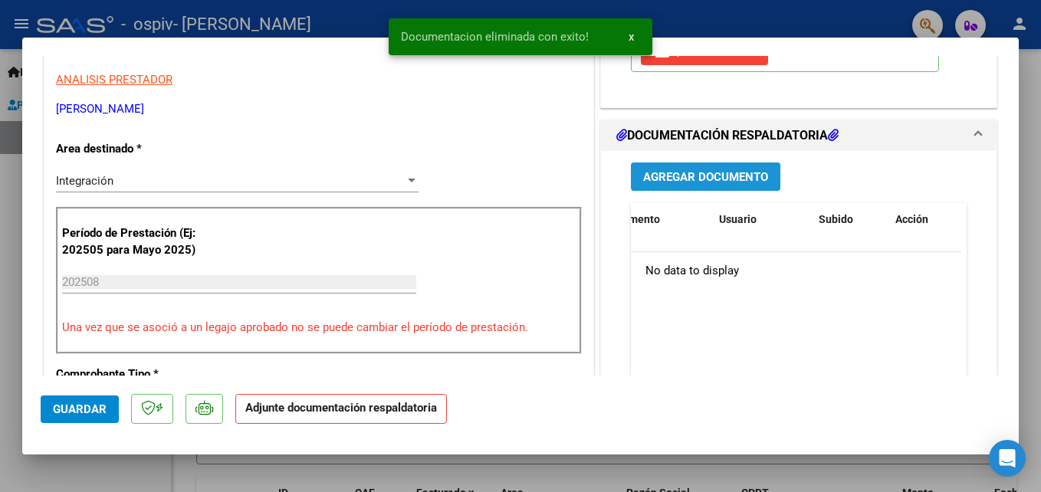
click at [692, 186] on button "Agregar Documento" at bounding box center [706, 177] width 150 height 28
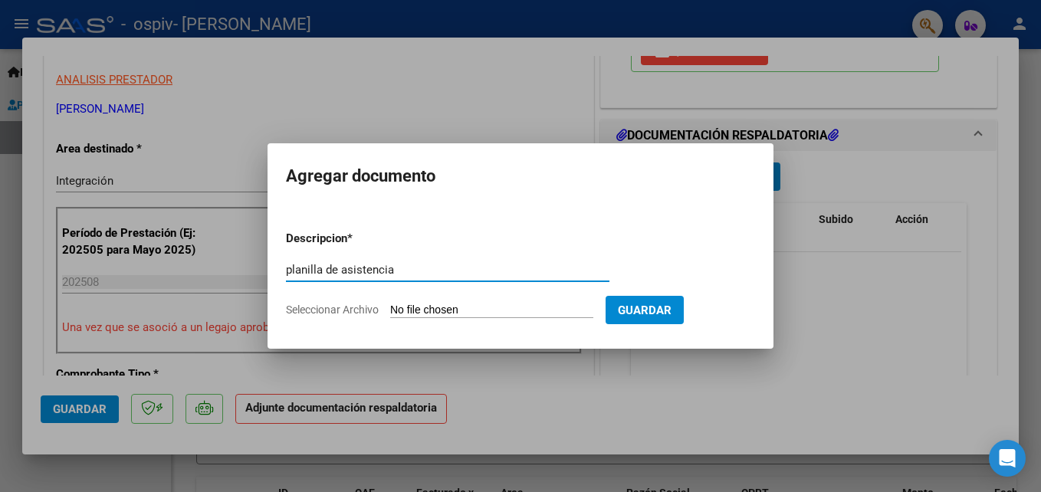
type input "planilla de asistencia"
click at [307, 304] on span "Seleccionar Archivo" at bounding box center [332, 310] width 93 height 12
click at [390, 304] on input "Seleccionar Archivo" at bounding box center [491, 311] width 203 height 15
type input "C:\fakepath\Asistencia [PERSON_NAME] .pdf"
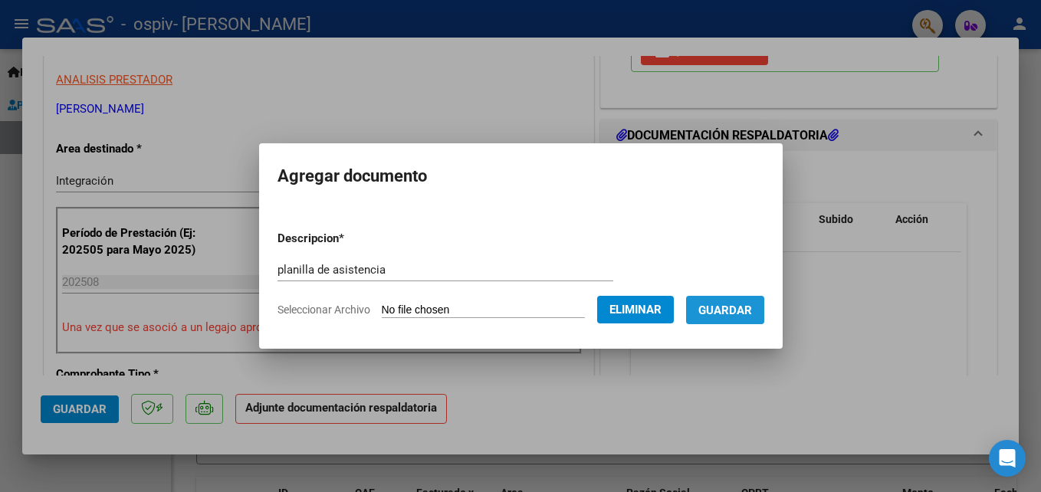
click at [735, 307] on span "Guardar" at bounding box center [725, 311] width 54 height 14
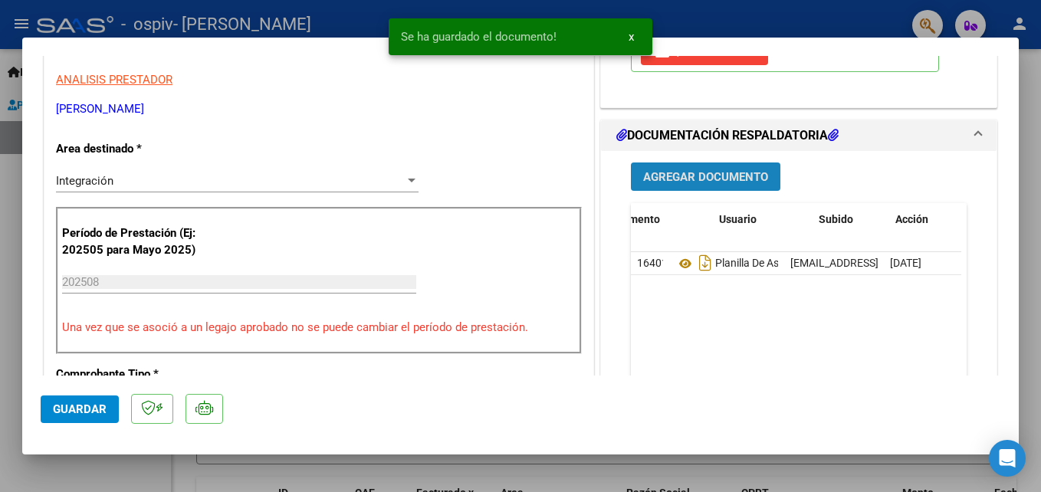
click at [646, 170] on span "Agregar Documento" at bounding box center [705, 177] width 125 height 14
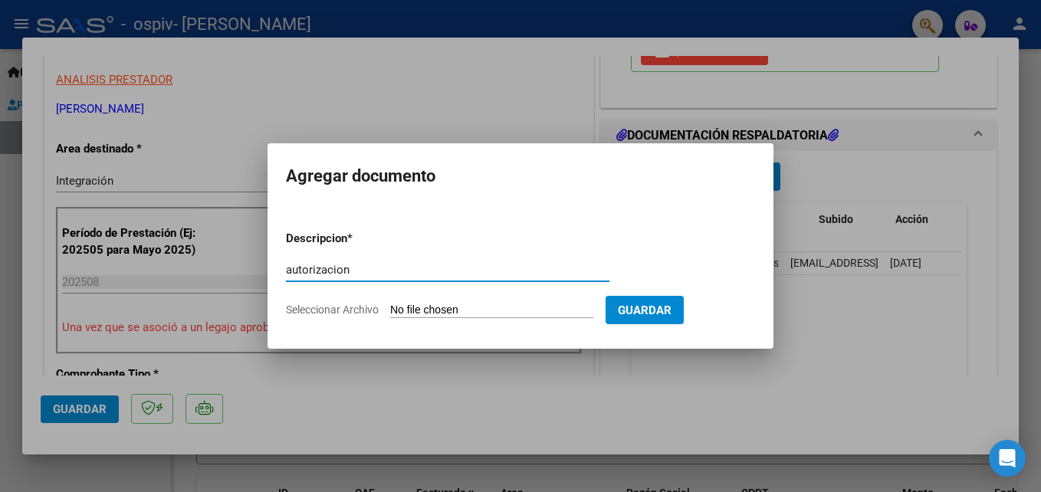
type input "autorizacion"
drag, startPoint x: 340, startPoint y: 297, endPoint x: 340, endPoint y: 305, distance: 8.4
click at [340, 305] on form "Descripcion * autorizacion Escriba aquí una descripcion Seleccionar Archivo Gua…" at bounding box center [520, 275] width 469 height 112
click at [340, 305] on span "Seleccionar Archivo" at bounding box center [332, 310] width 93 height 12
click at [390, 305] on input "Seleccionar Archivo" at bounding box center [491, 311] width 203 height 15
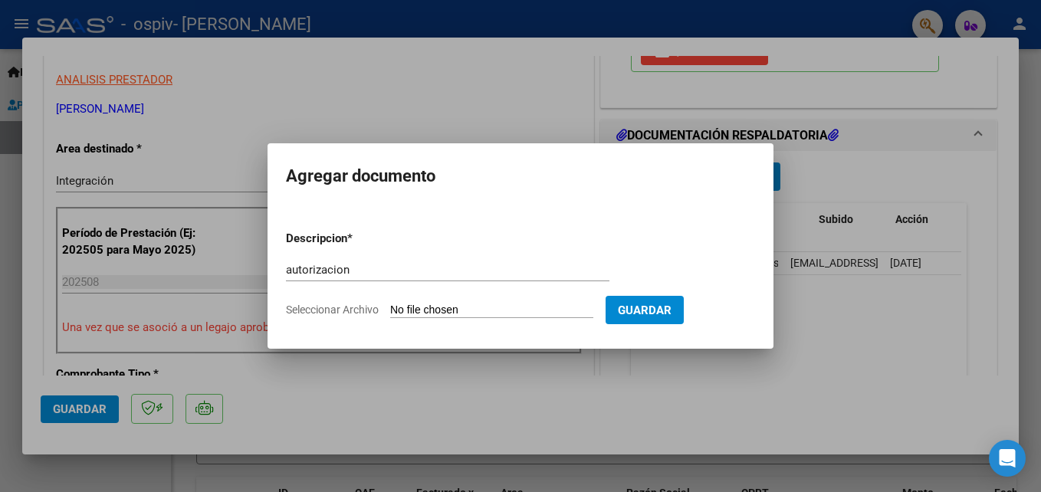
type input "C:\fakepath\[PERSON_NAME] PSP 2025 (1).pdf"
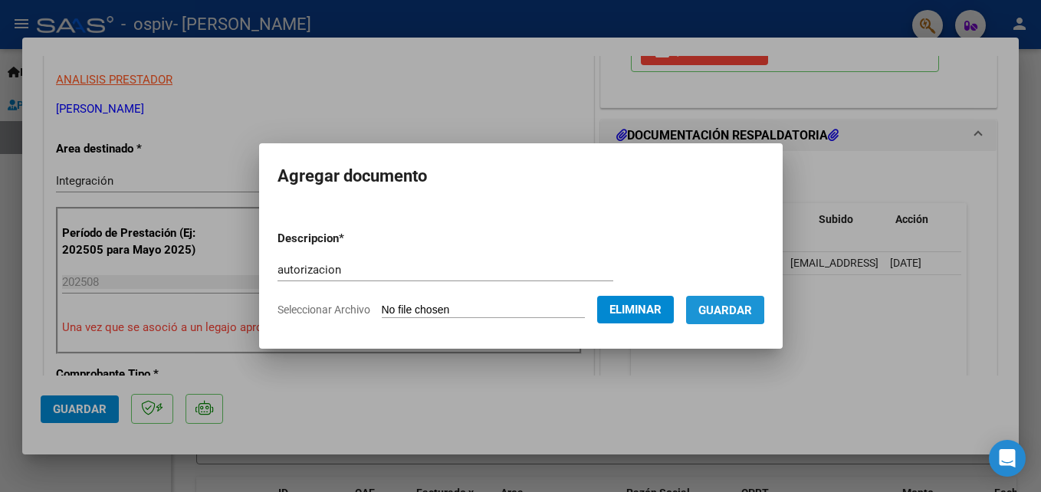
click at [712, 309] on span "Guardar" at bounding box center [725, 311] width 54 height 14
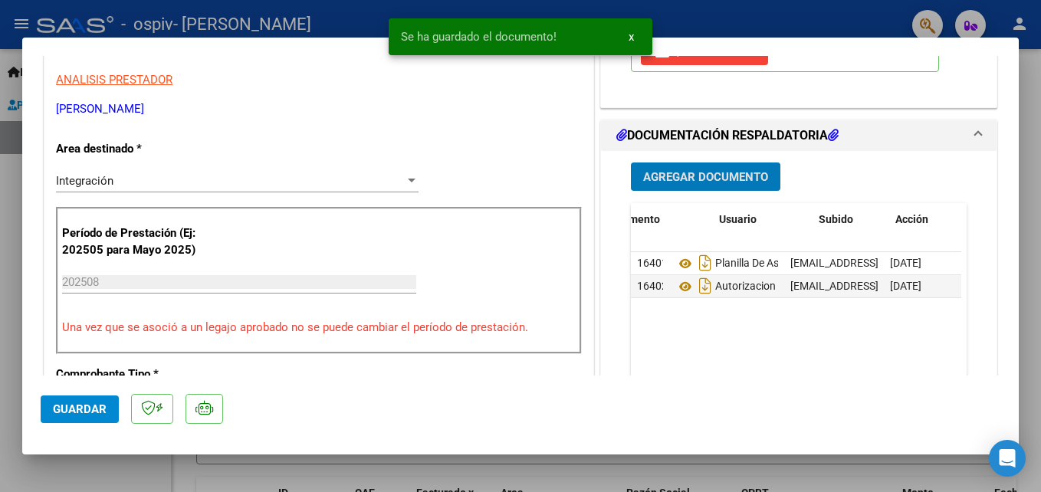
click at [67, 408] on span "Guardar" at bounding box center [80, 410] width 54 height 14
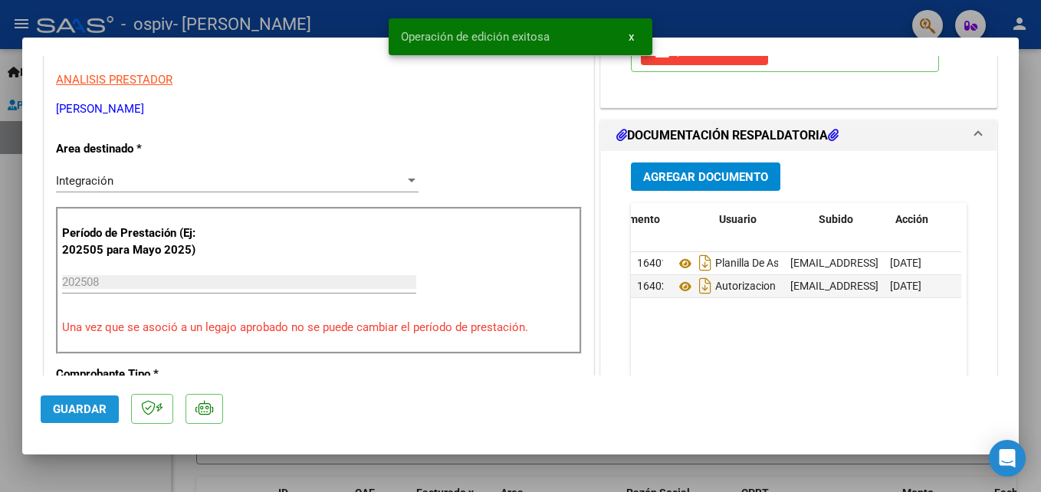
click at [67, 408] on span "Guardar" at bounding box center [80, 410] width 54 height 14
click at [10, 458] on div at bounding box center [520, 246] width 1041 height 492
type input "$ 0,00"
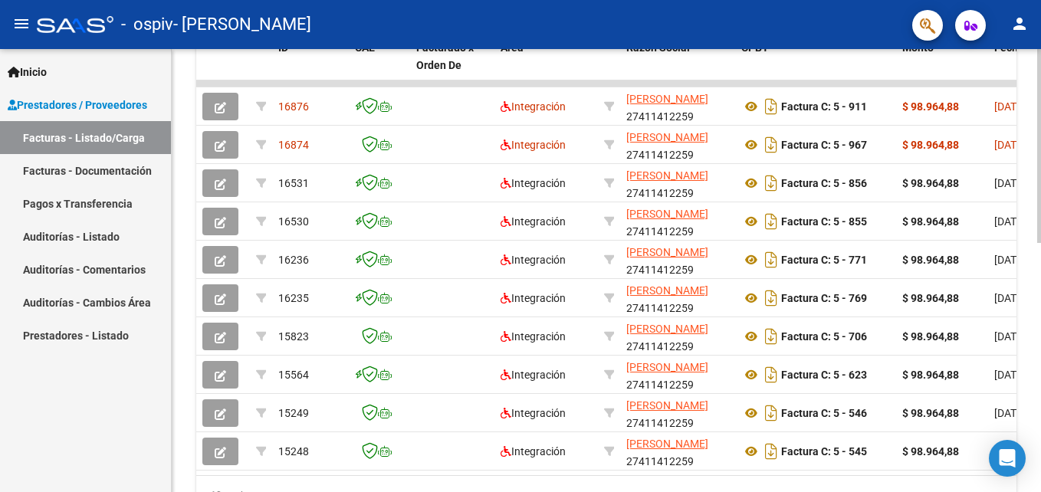
scroll to position [434, 0]
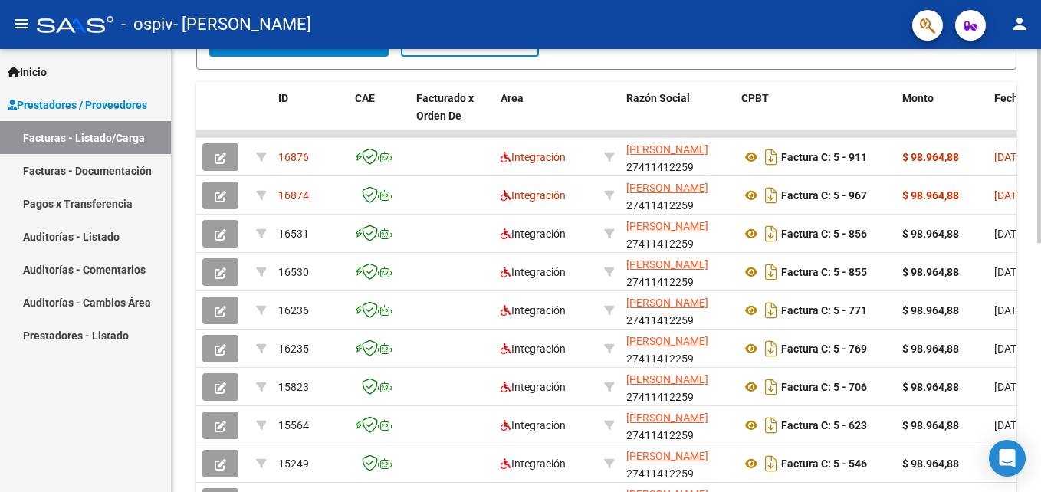
click at [1033, 370] on div "Video tutorial PRESTADORES -> Listado de CPBTs Emitidos por Prestadores / Prove…" at bounding box center [608, 114] width 873 height 999
